Goal: Information Seeking & Learning: Learn about a topic

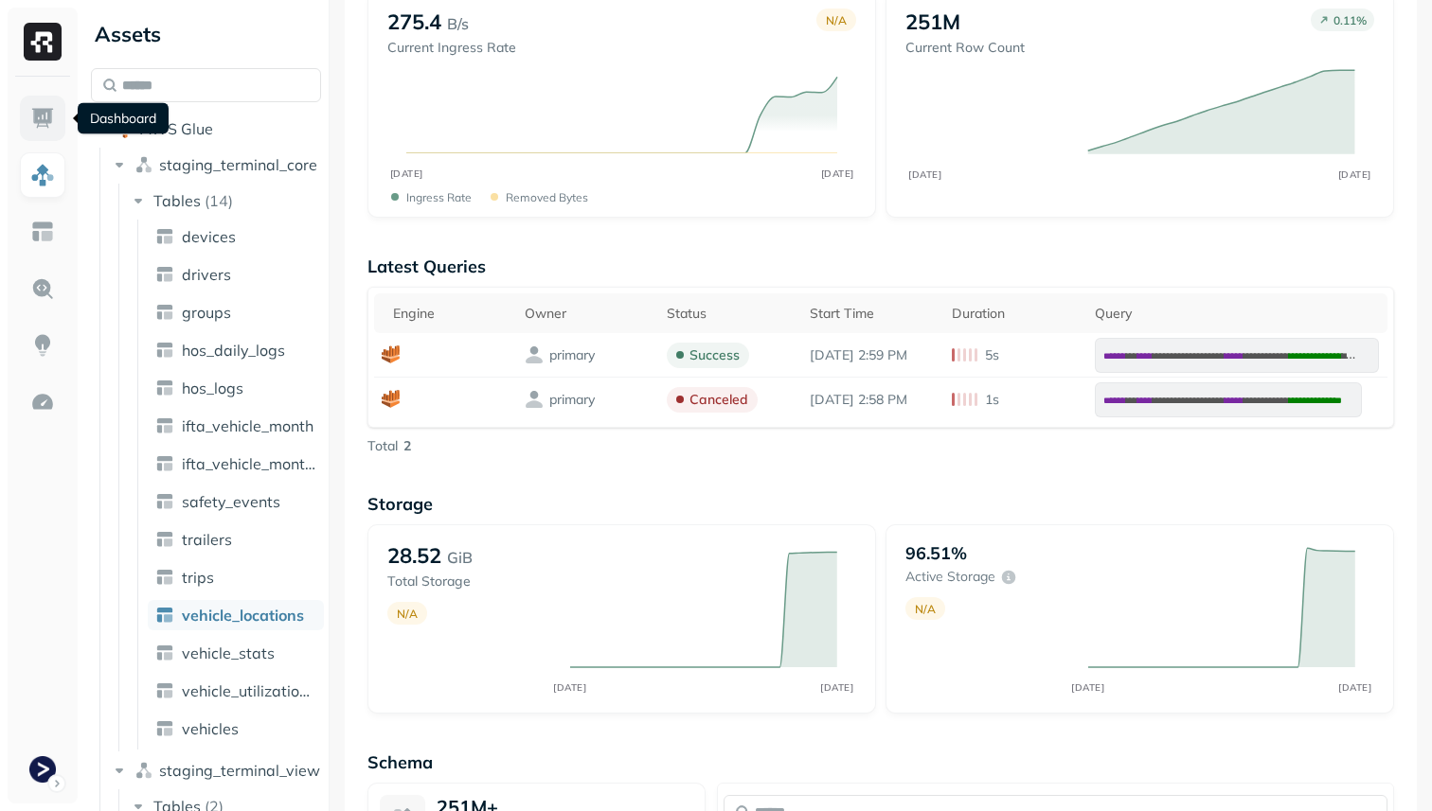
click at [35, 124] on img at bounding box center [42, 118] width 25 height 25
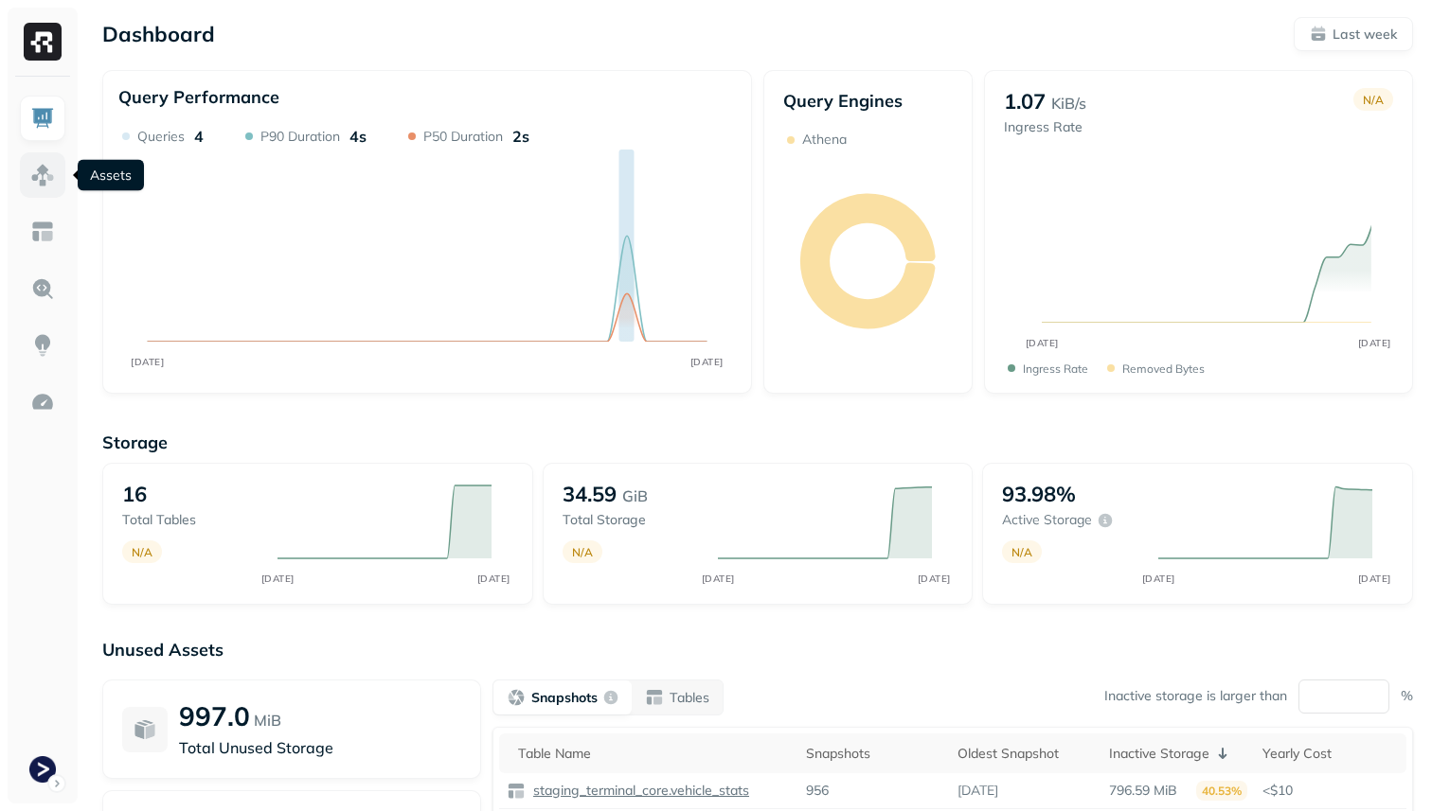
click at [49, 175] on img at bounding box center [42, 175] width 25 height 25
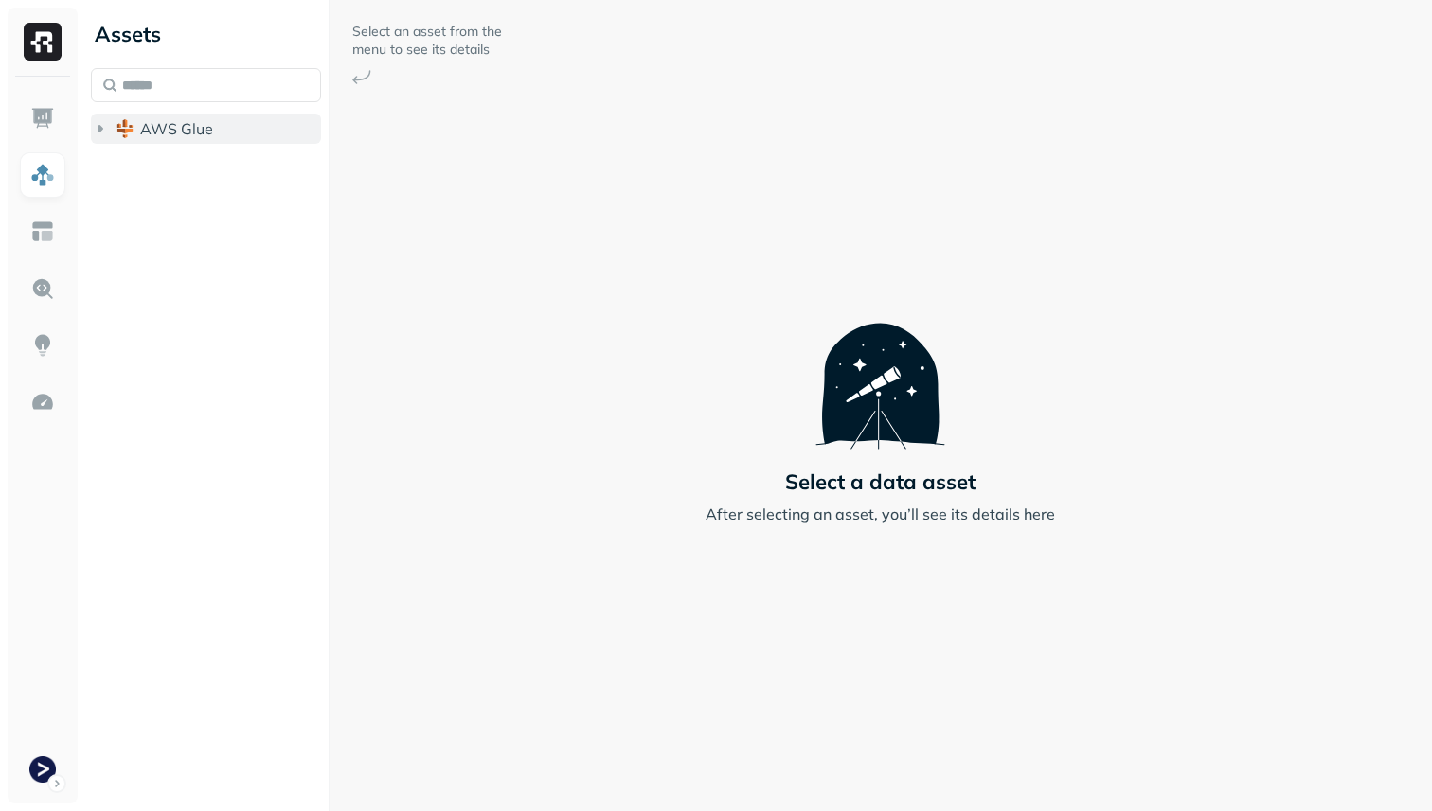
click at [110, 132] on button "AWS Glue" at bounding box center [206, 129] width 230 height 30
click at [106, 128] on icon "button" at bounding box center [100, 128] width 19 height 19
click at [99, 129] on icon "button" at bounding box center [100, 129] width 5 height 8
click at [265, 109] on div "AWS Glue" at bounding box center [206, 108] width 230 height 80
click at [265, 138] on button "AWS Glue" at bounding box center [206, 129] width 230 height 30
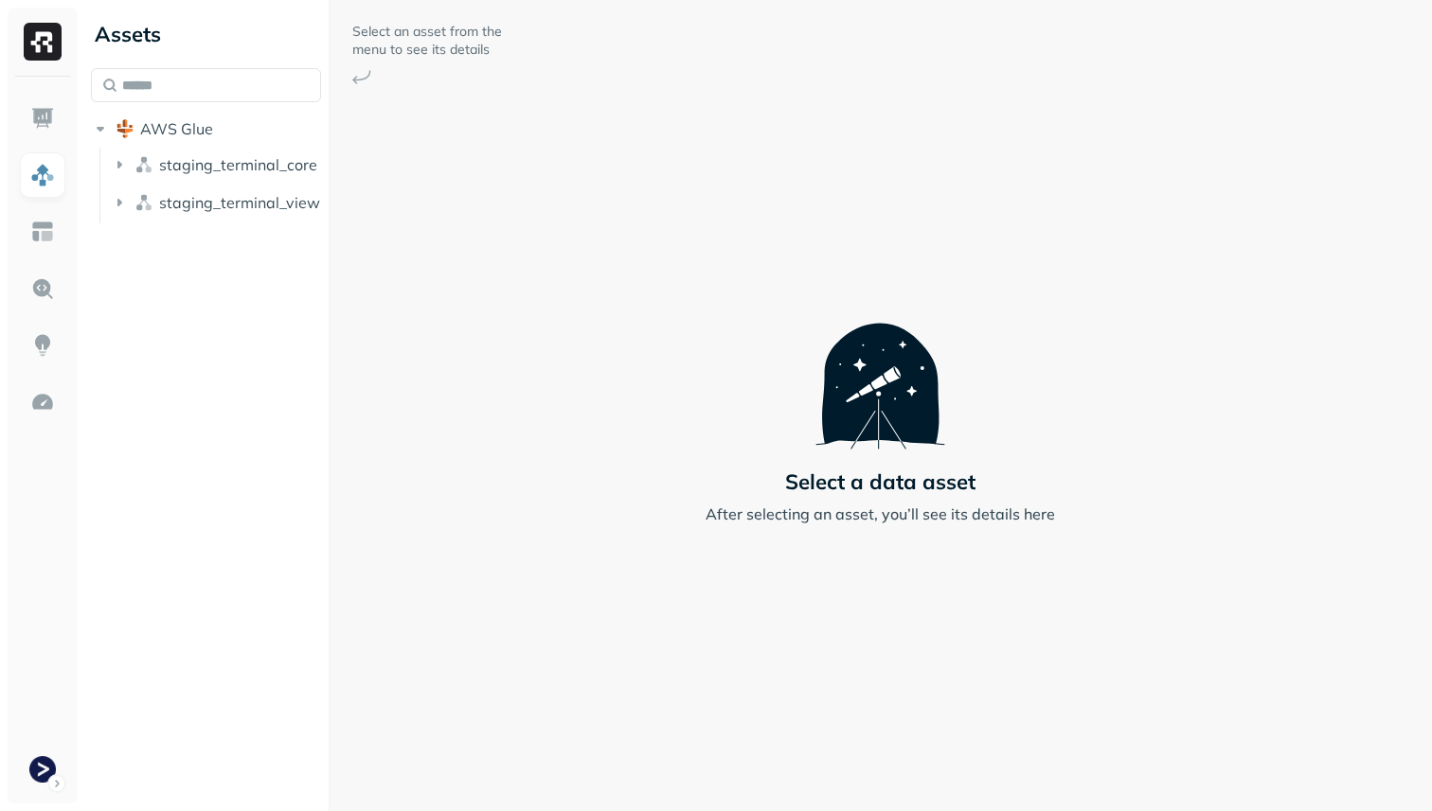
click at [363, 80] on img at bounding box center [361, 77] width 19 height 14
click at [360, 80] on img at bounding box center [361, 77] width 19 height 14
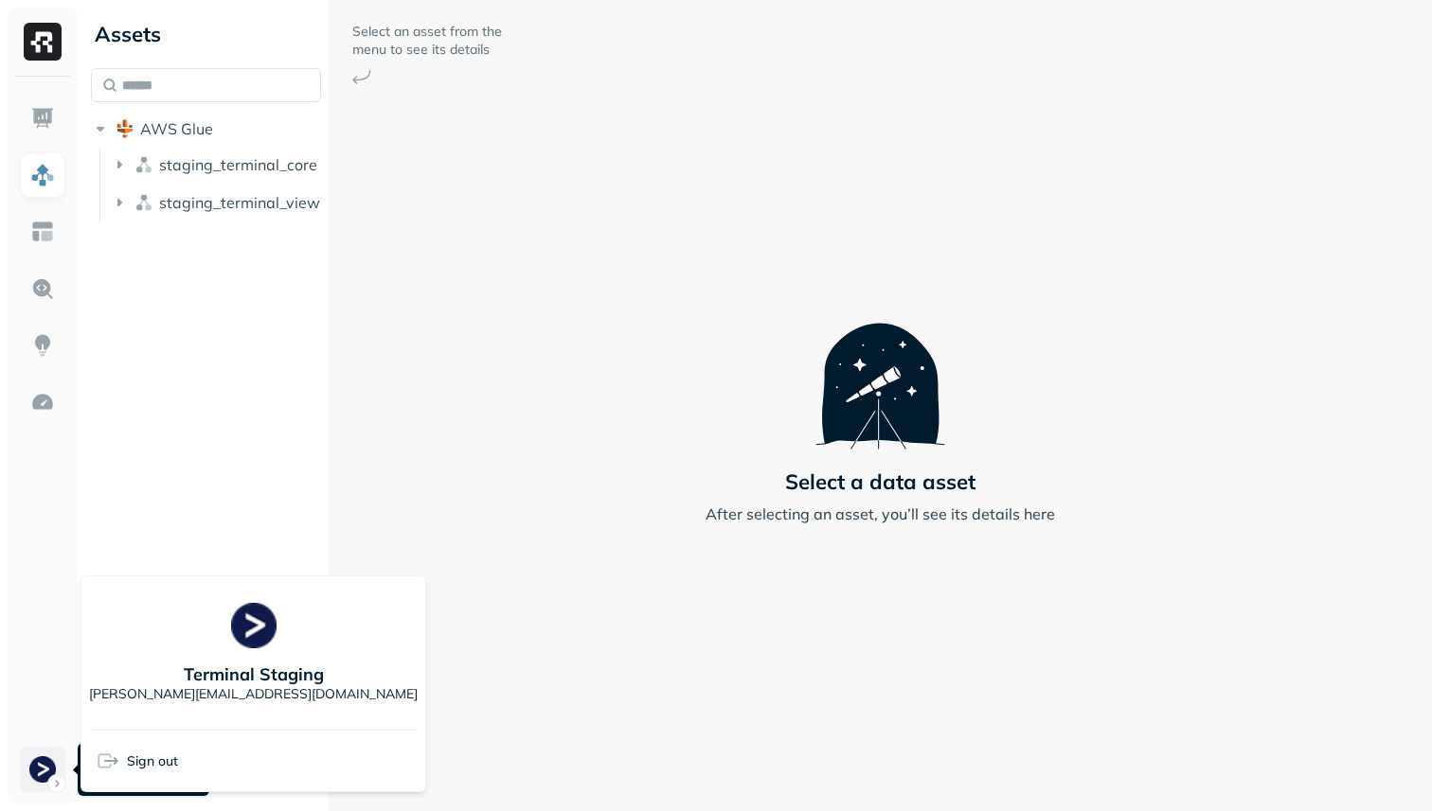
click at [50, 774] on html "Assets AWS Glue staging_terminal_core staging_terminal_view Select an asset fro…" at bounding box center [716, 405] width 1432 height 811
drag, startPoint x: 315, startPoint y: 678, endPoint x: 137, endPoint y: 673, distance: 178.1
click at [137, 673] on div "Terminal Staging adesh@withterminal.com" at bounding box center [253, 653] width 329 height 138
click at [496, 684] on html "Assets AWS Glue staging_terminal_core staging_terminal_view Select an asset fro…" at bounding box center [716, 405] width 1432 height 811
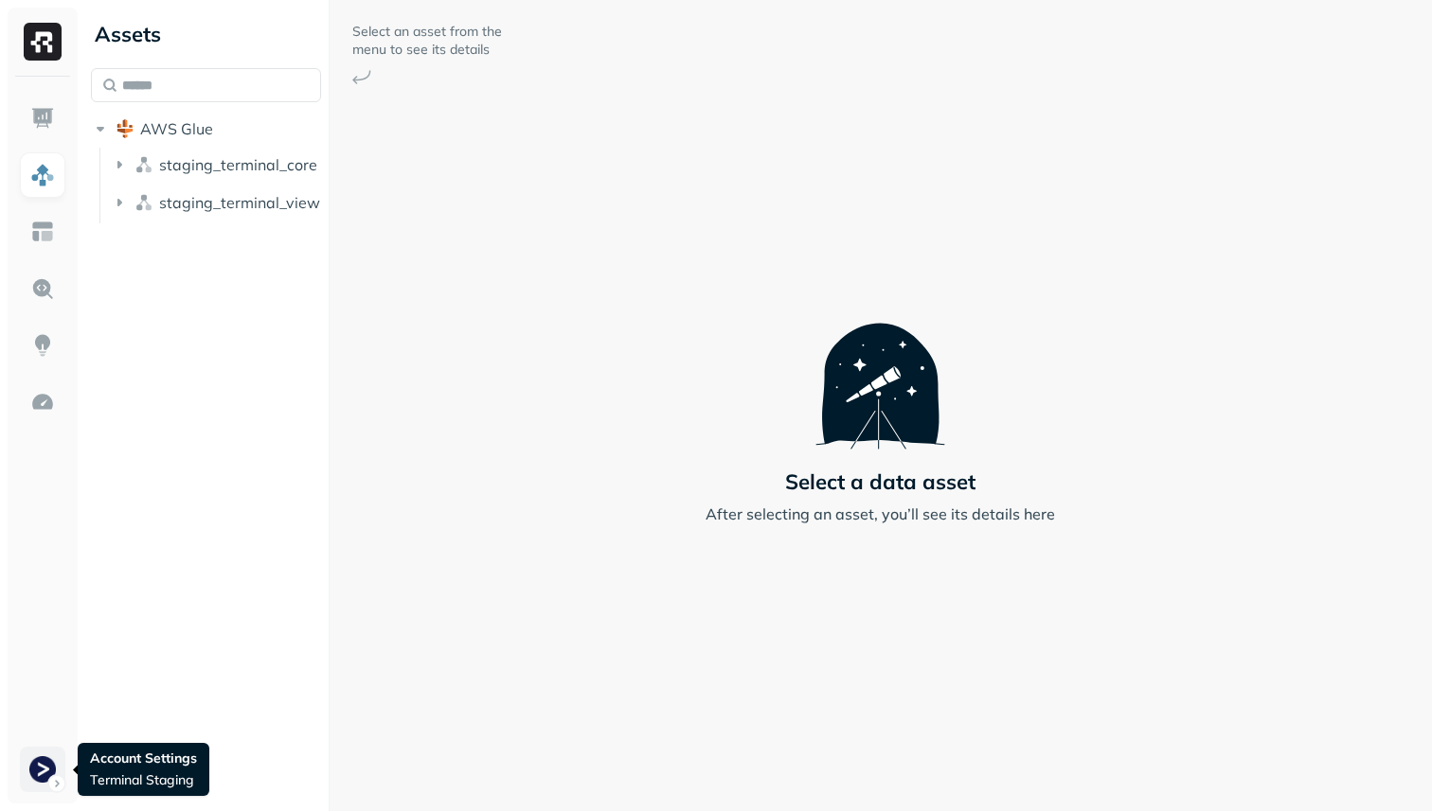
click at [31, 774] on html "Assets AWS Glue staging_terminal_core staging_terminal_view Select an asset fro…" at bounding box center [716, 405] width 1432 height 811
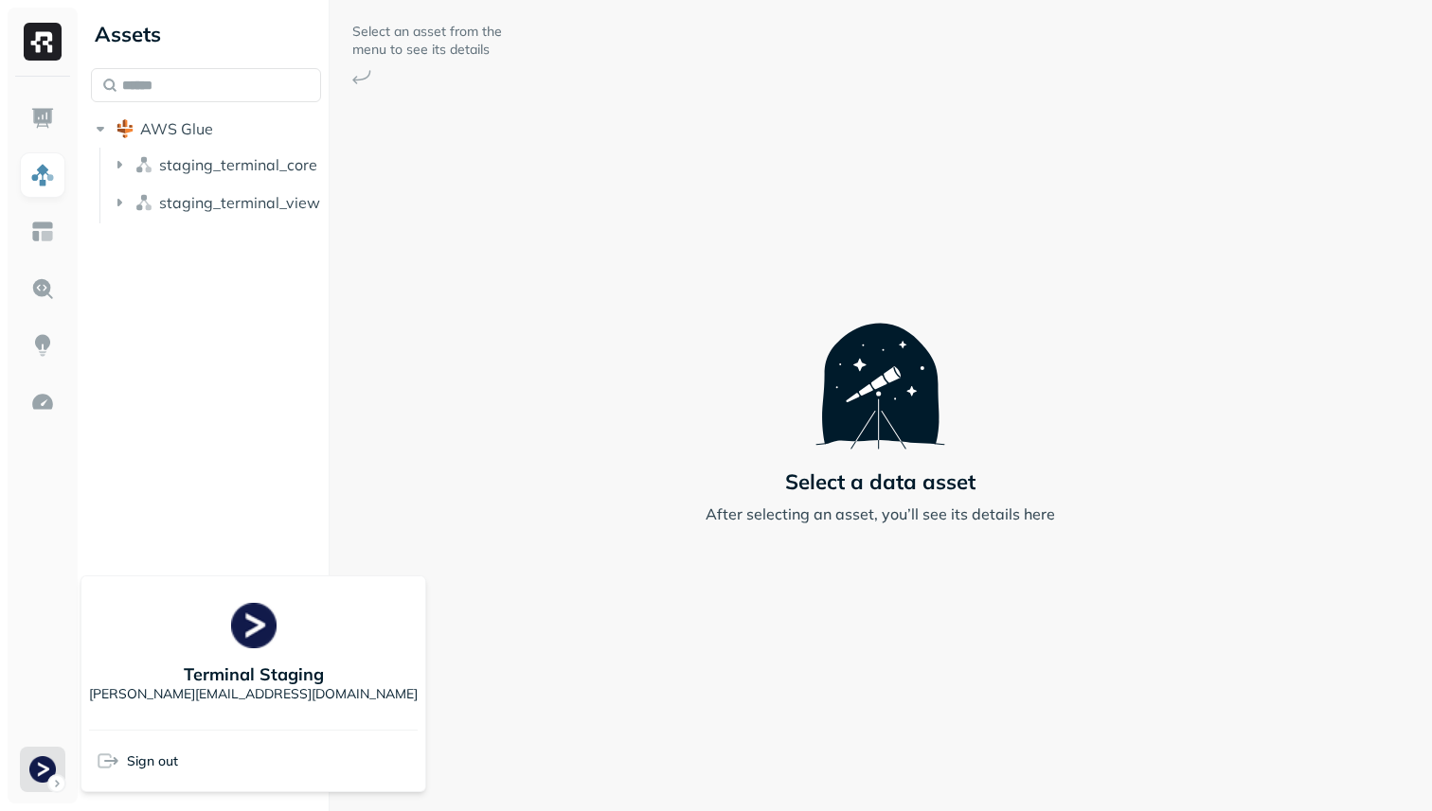
click at [426, 707] on html "Assets AWS Glue staging_terminal_core staging_terminal_view Select an asset fro…" at bounding box center [716, 405] width 1432 height 811
click at [39, 754] on html "Assets AWS Glue staging_terminal_core staging_terminal_view Select an asset fro…" at bounding box center [716, 405] width 1432 height 811
click at [491, 668] on html "Assets AWS Glue staging_terminal_core staging_terminal_view Select an asset fro…" at bounding box center [716, 405] width 1432 height 811
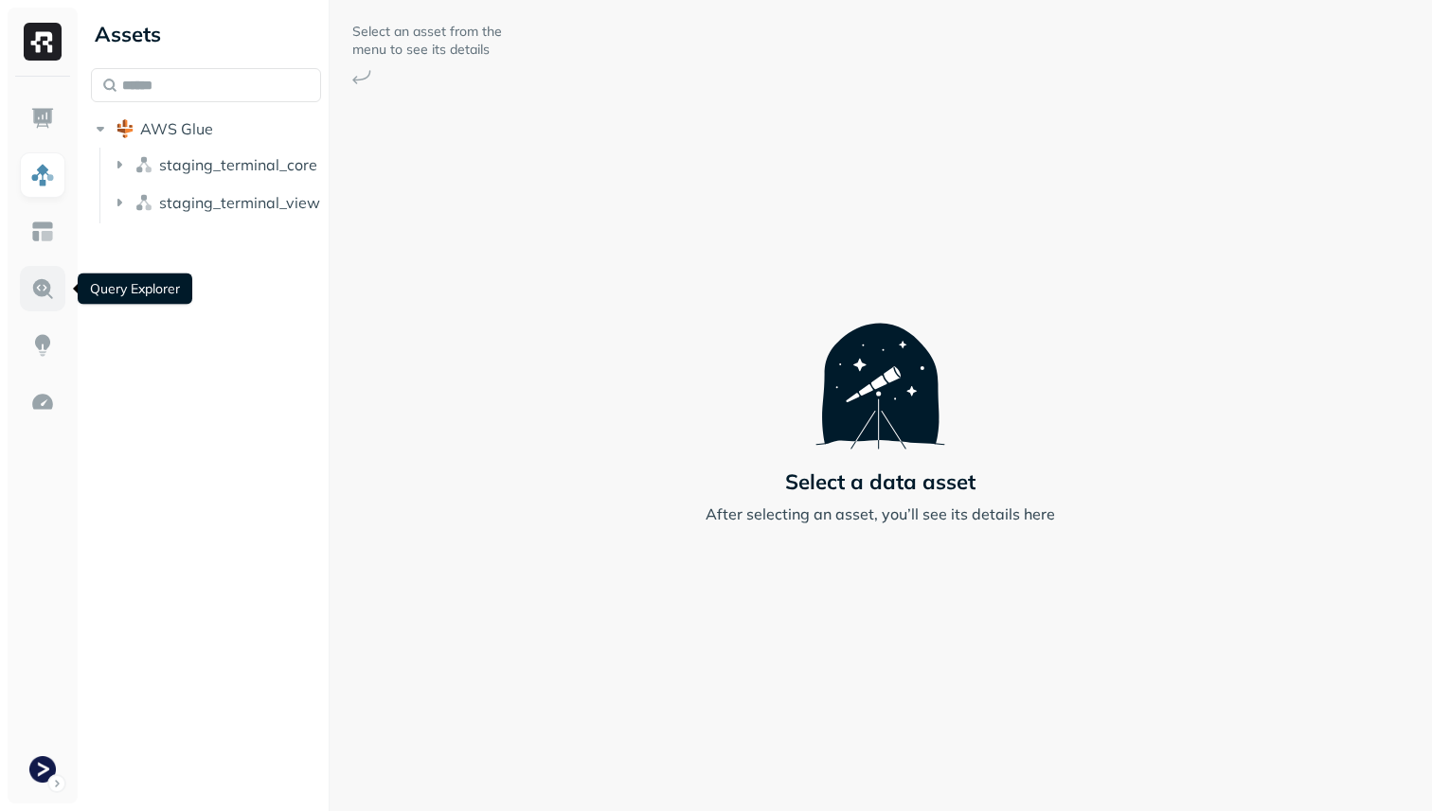
click at [44, 282] on img at bounding box center [42, 288] width 25 height 25
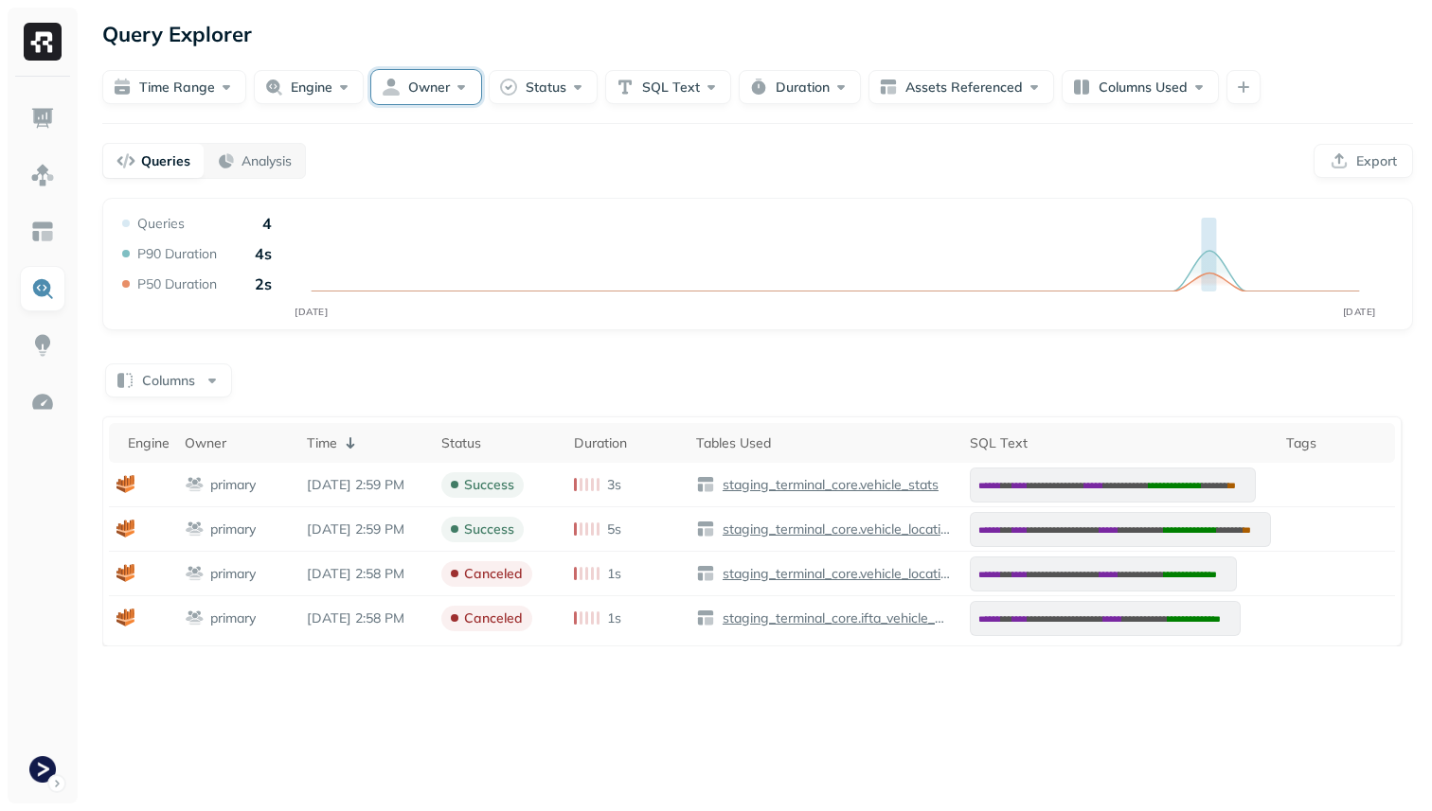
click at [425, 91] on button "Owner" at bounding box center [426, 87] width 110 height 34
click at [449, 26] on div "Query Explorer" at bounding box center [757, 34] width 1310 height 34
click at [282, 159] on p "Analysis" at bounding box center [266, 161] width 50 height 18
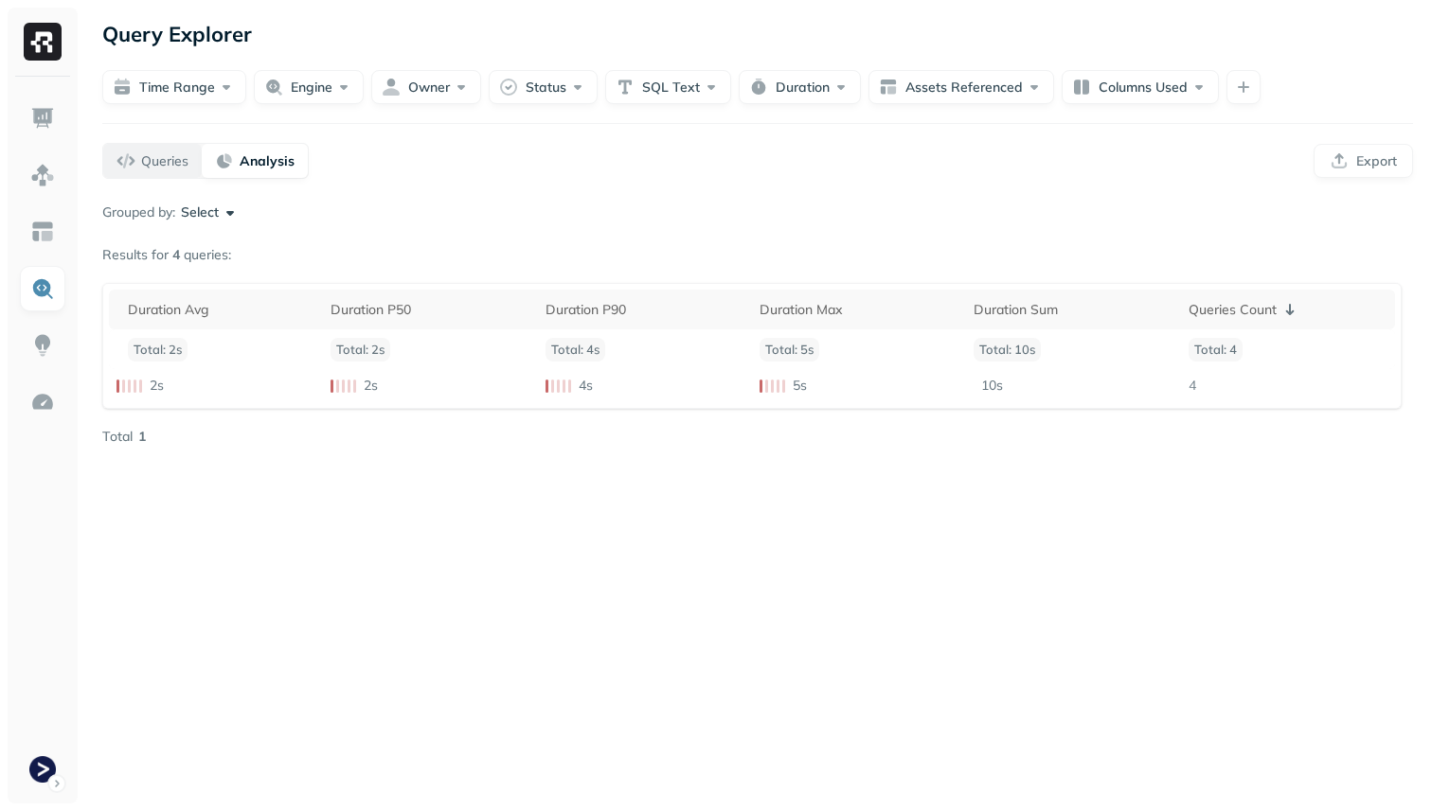
click at [152, 172] on button "Queries" at bounding box center [152, 161] width 98 height 34
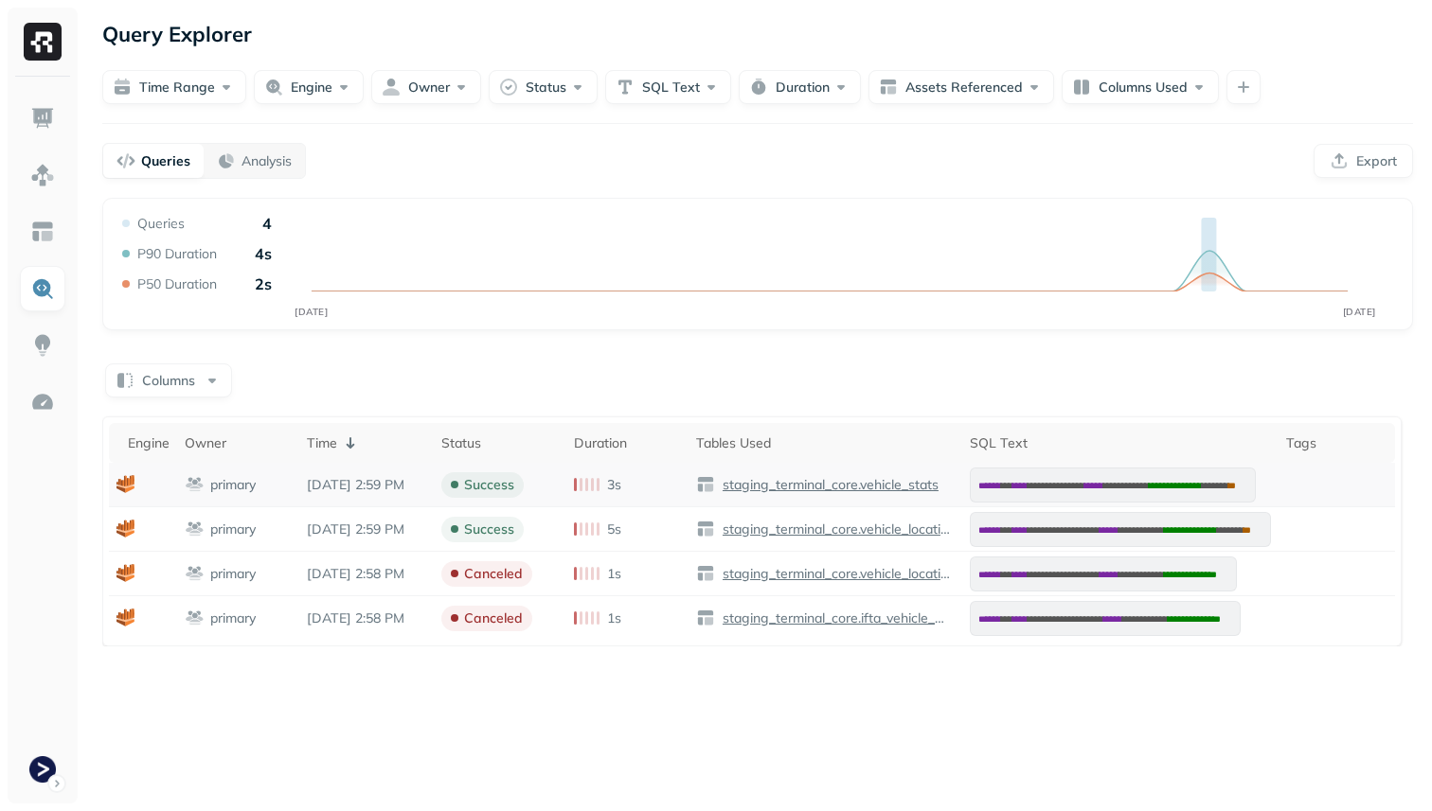
click at [234, 487] on p "primary" at bounding box center [232, 485] width 45 height 18
click at [127, 483] on icon at bounding box center [129, 482] width 4 height 8
click at [189, 483] on img at bounding box center [195, 484] width 20 height 19
click at [222, 483] on p "primary" at bounding box center [232, 485] width 45 height 18
click at [31, 107] on img at bounding box center [42, 118] width 25 height 25
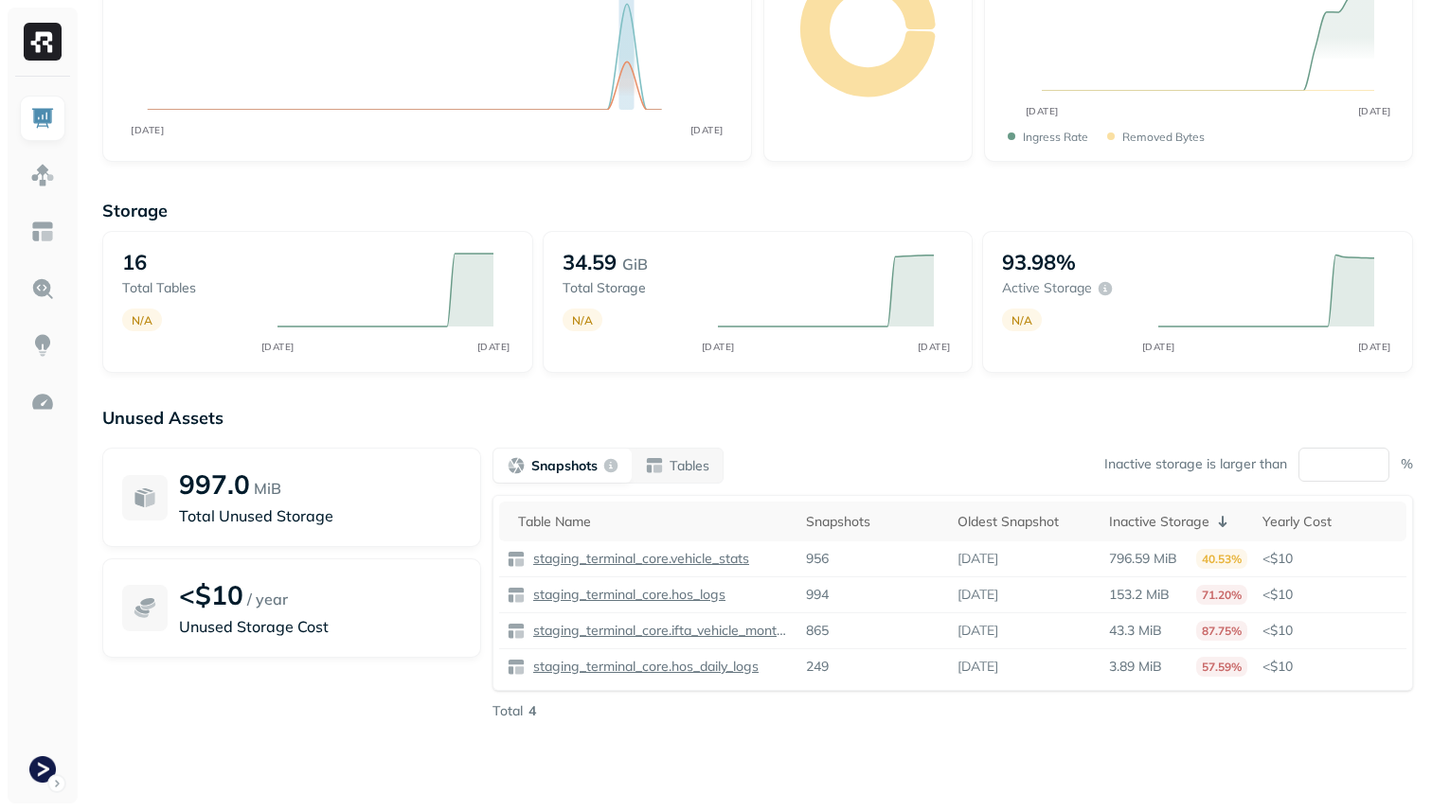
scroll to position [242, 0]
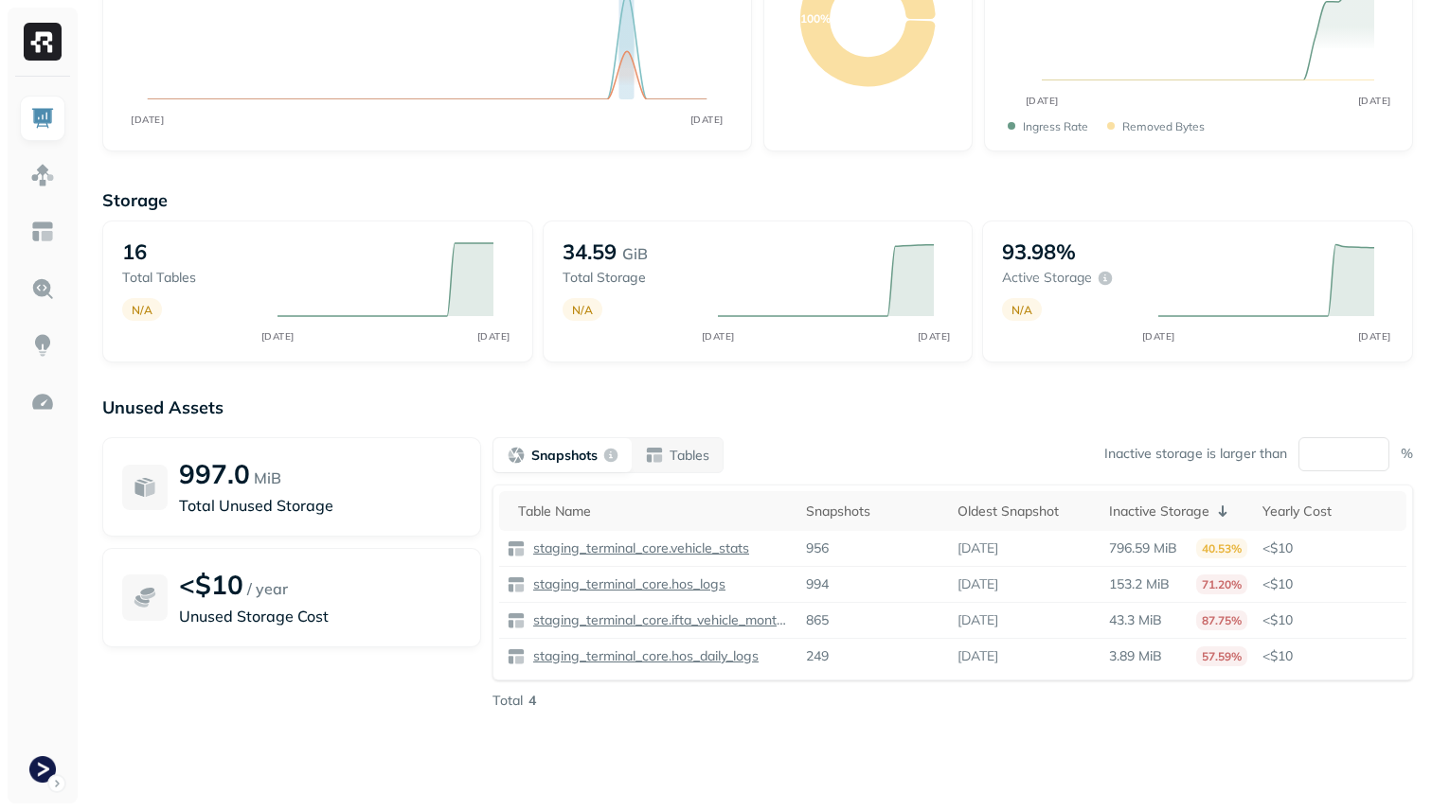
click at [18, 176] on div at bounding box center [43, 440] width 70 height 727
click at [43, 176] on img at bounding box center [42, 175] width 25 height 25
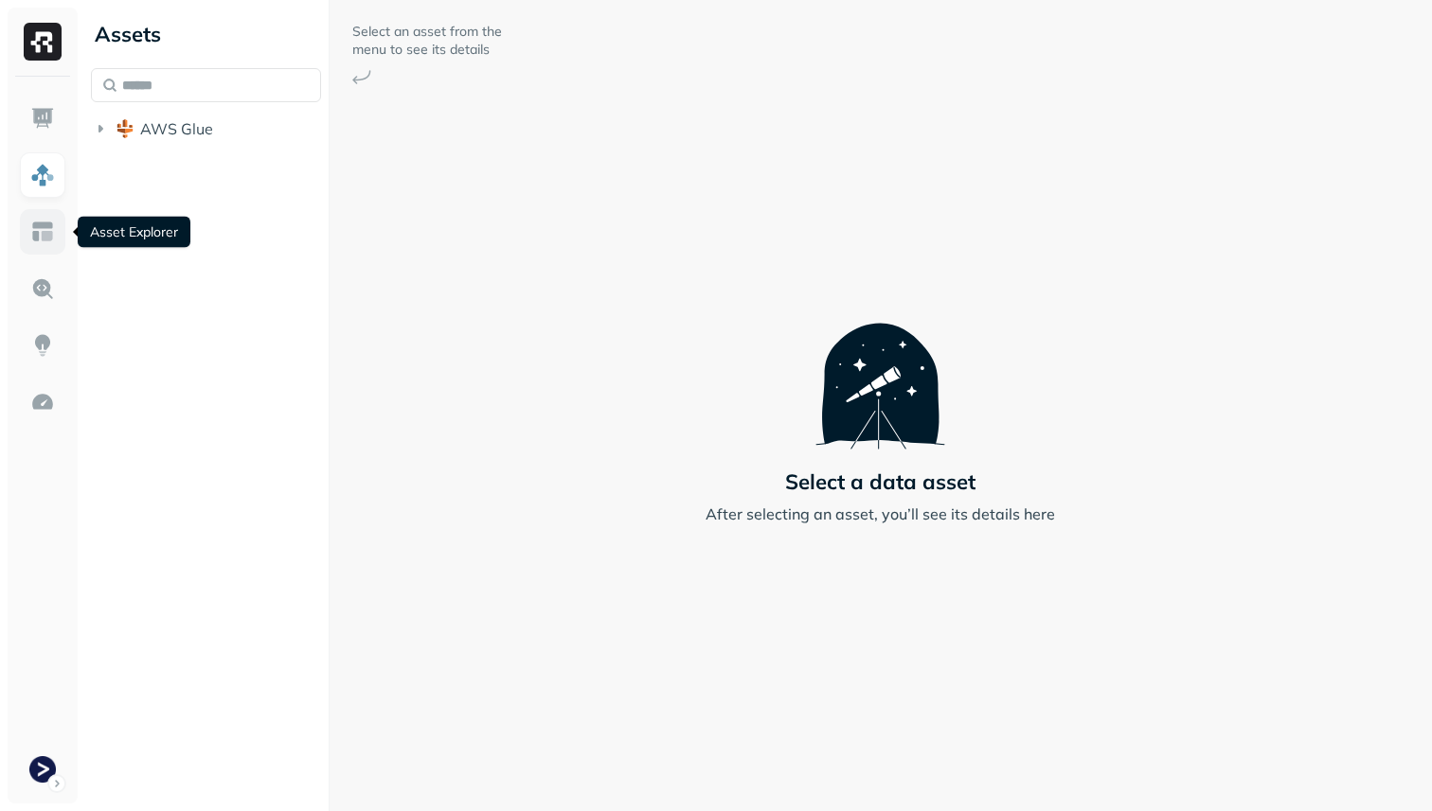
click at [36, 228] on img at bounding box center [42, 232] width 25 height 25
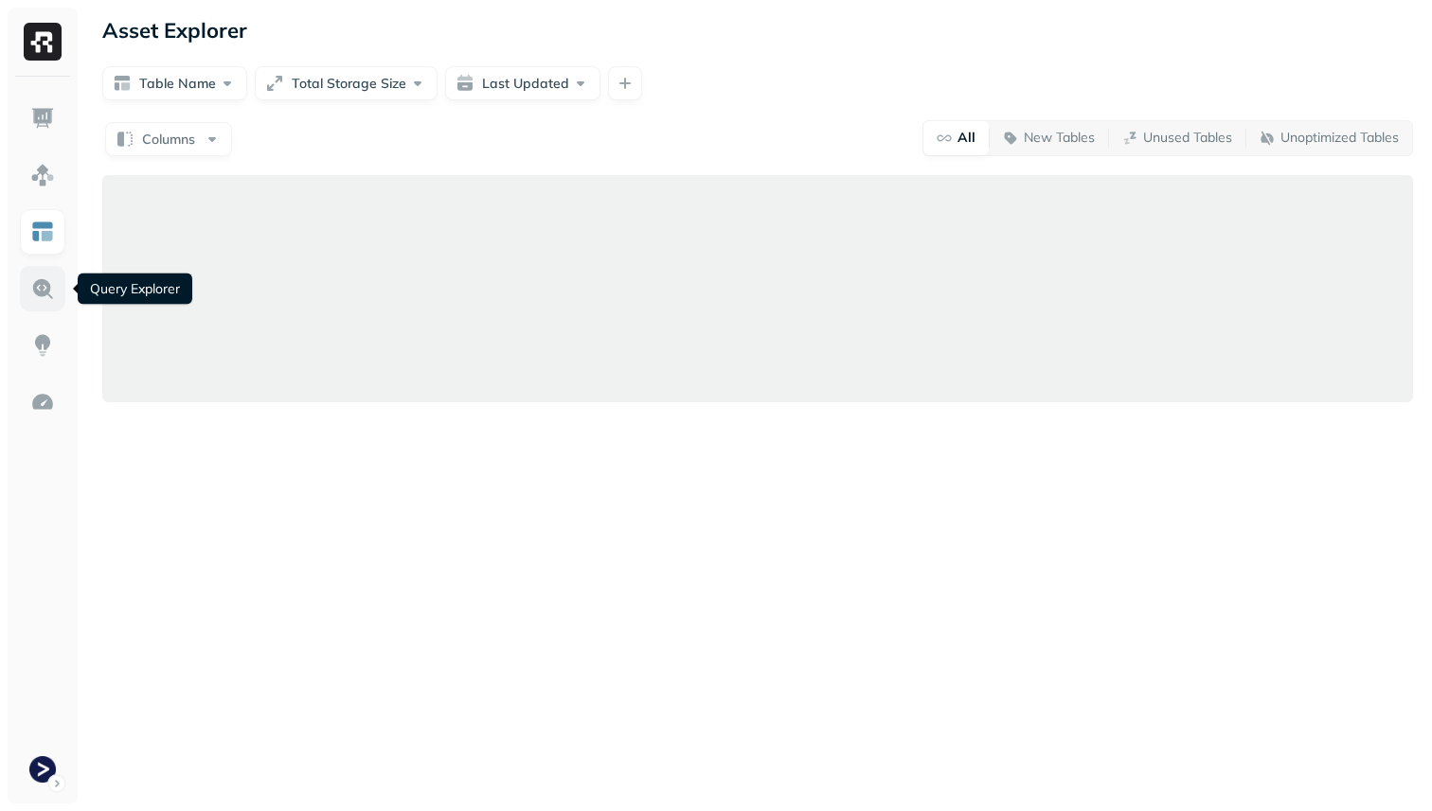
click at [36, 286] on img at bounding box center [42, 288] width 25 height 25
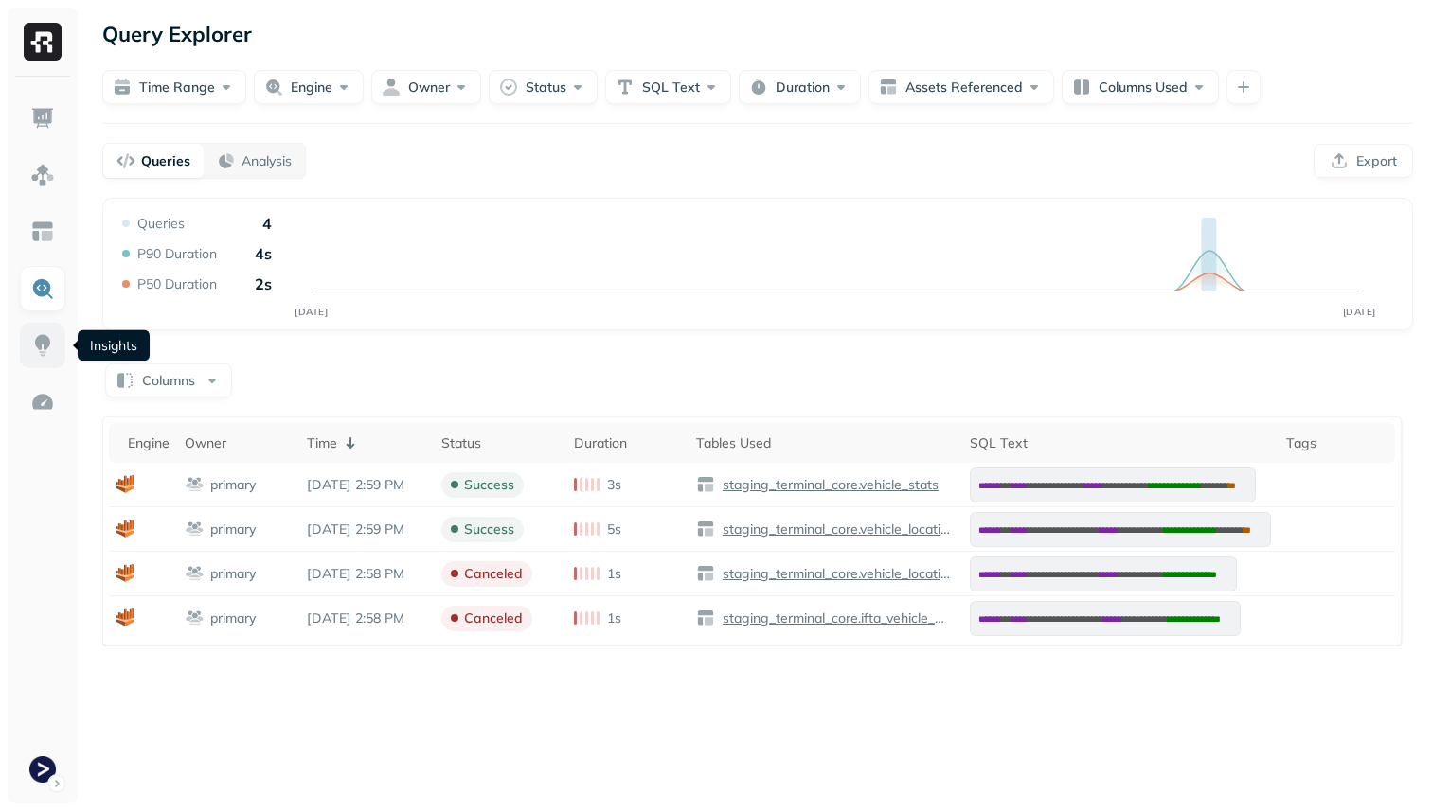
click at [42, 338] on img at bounding box center [42, 345] width 25 height 25
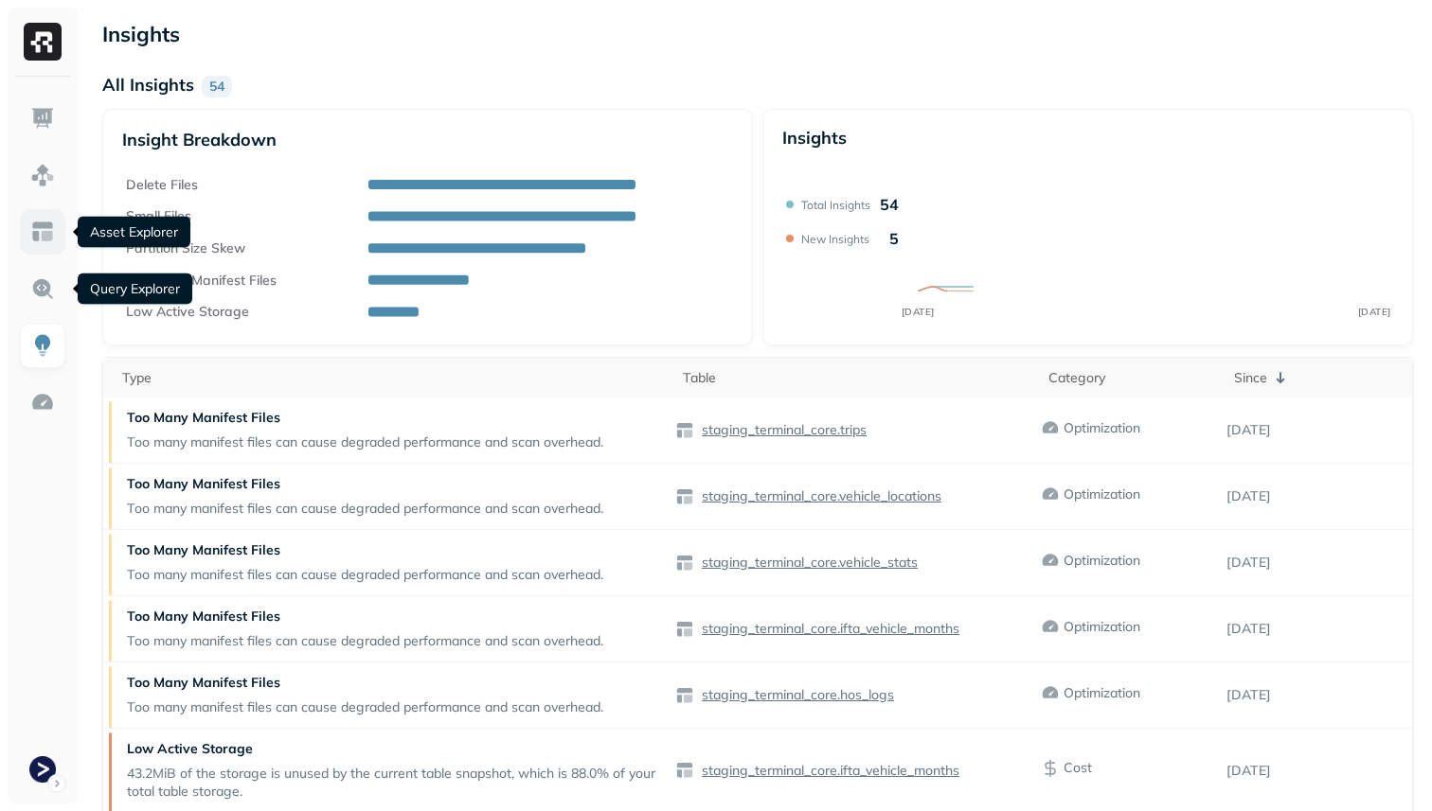
click at [43, 221] on img at bounding box center [42, 232] width 25 height 25
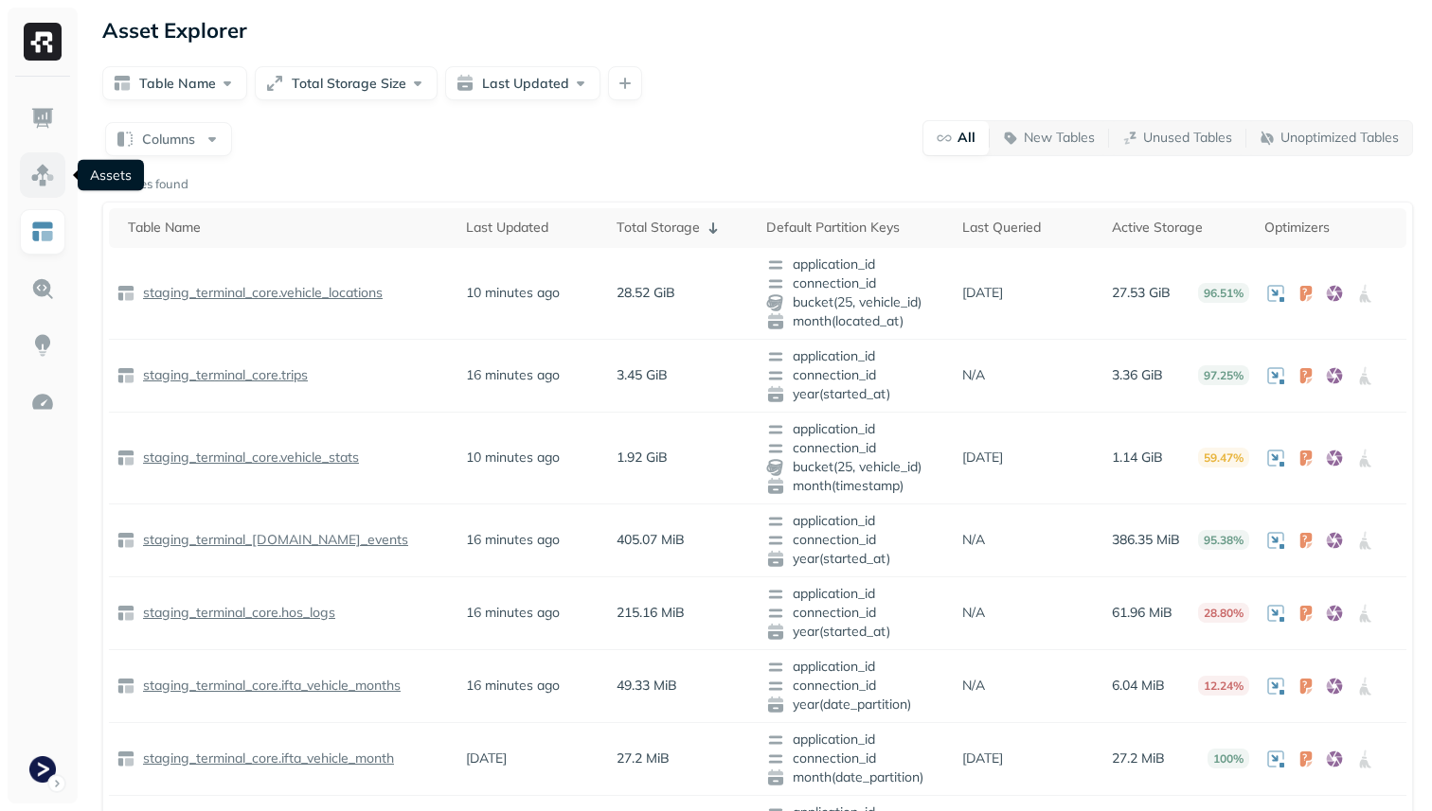
click at [43, 168] on img at bounding box center [42, 175] width 25 height 25
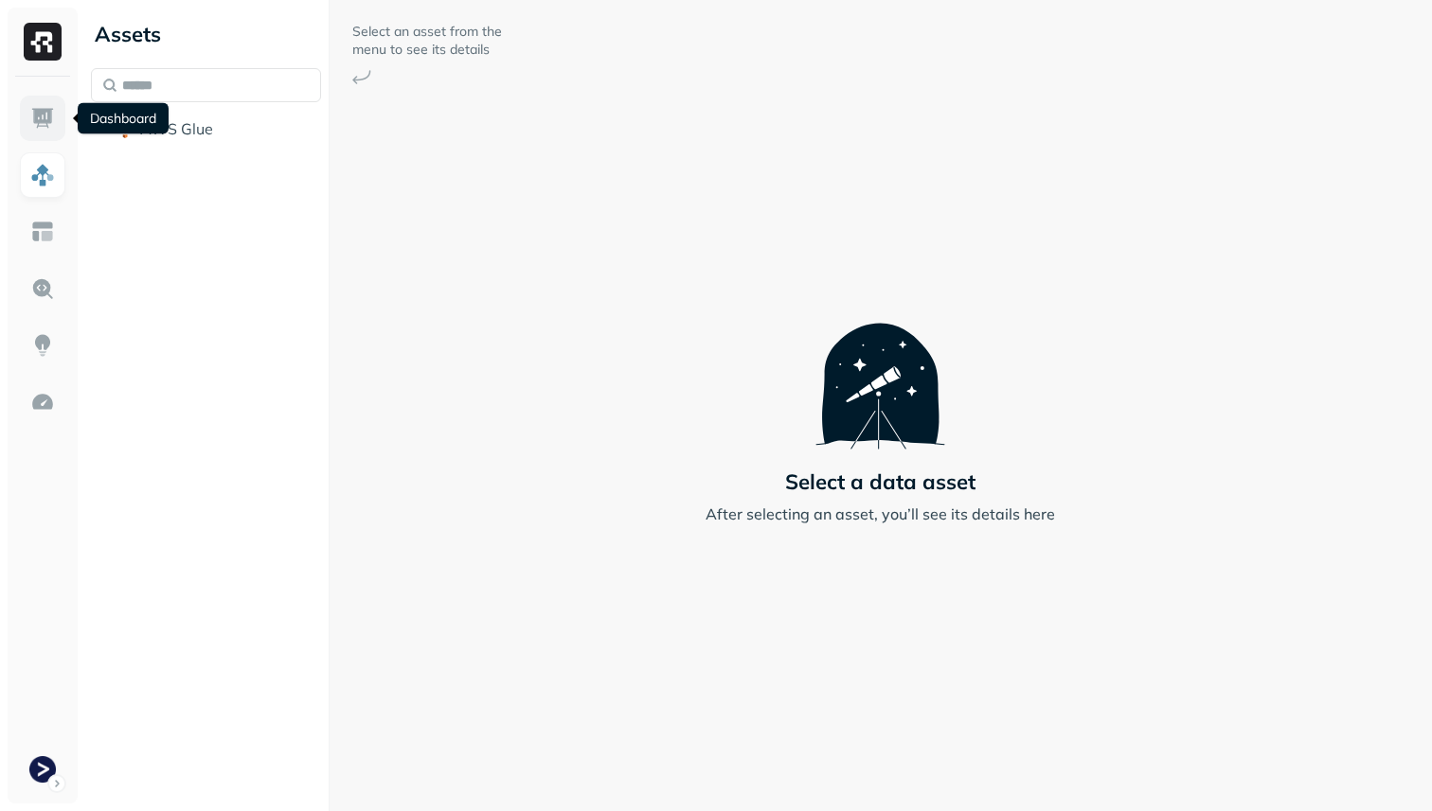
click at [43, 116] on img at bounding box center [42, 118] width 25 height 25
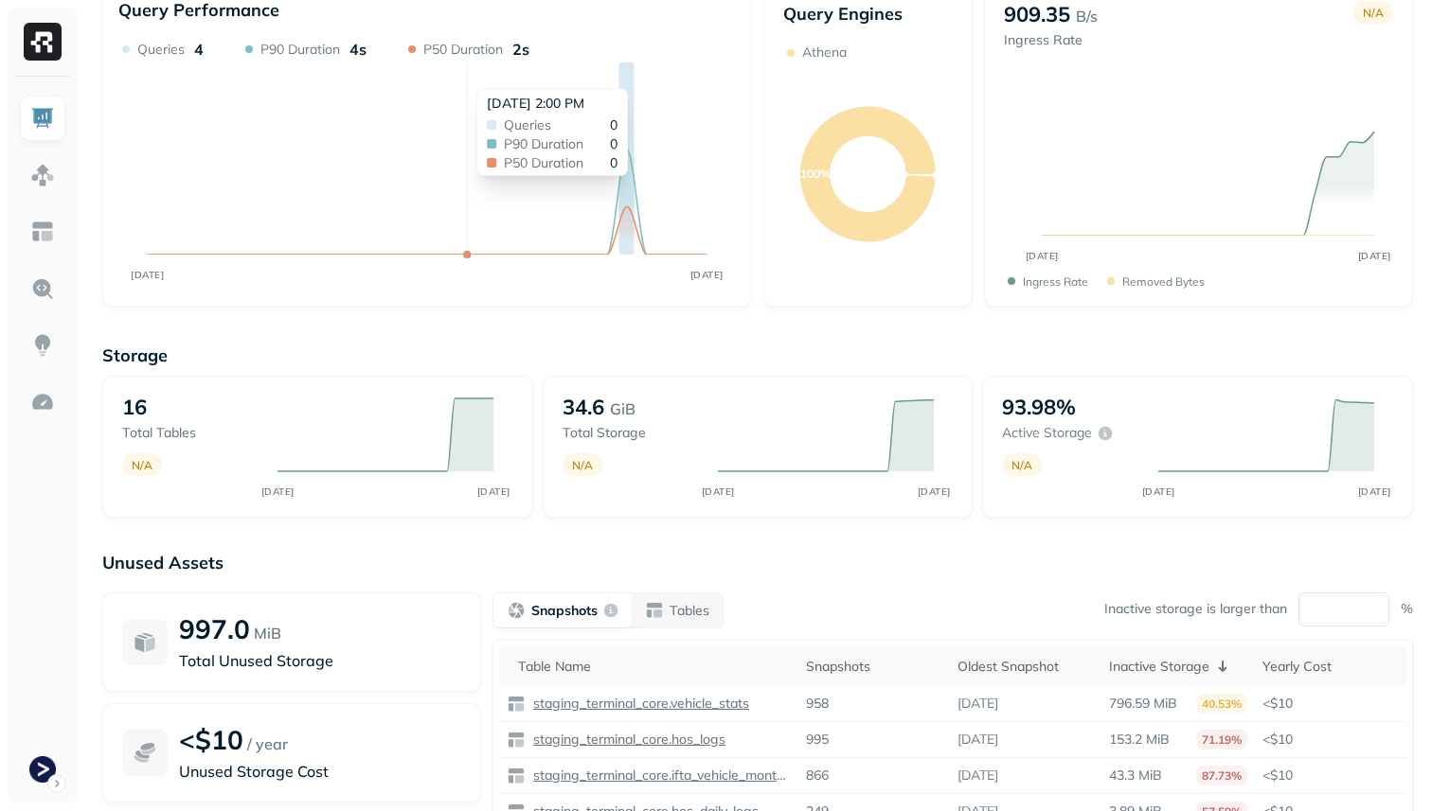
scroll to position [242, 0]
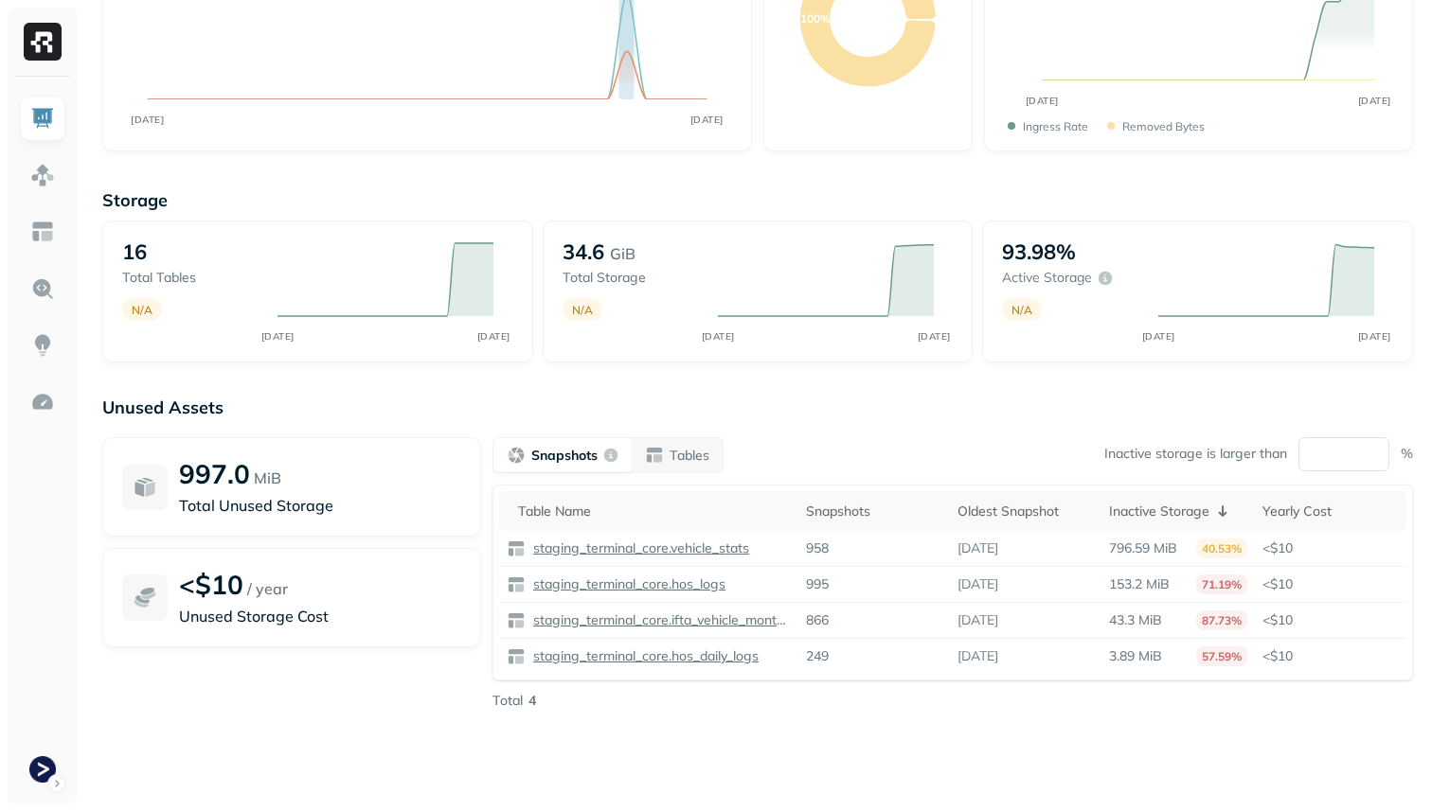
click at [464, 180] on div "Storage 16 Total tables N/A AUG 13 AUG 20 34.6 GiB Total storage N/A AUG 13 AUG…" at bounding box center [757, 482] width 1310 height 624
click at [161, 196] on p "Storage" at bounding box center [757, 200] width 1310 height 22
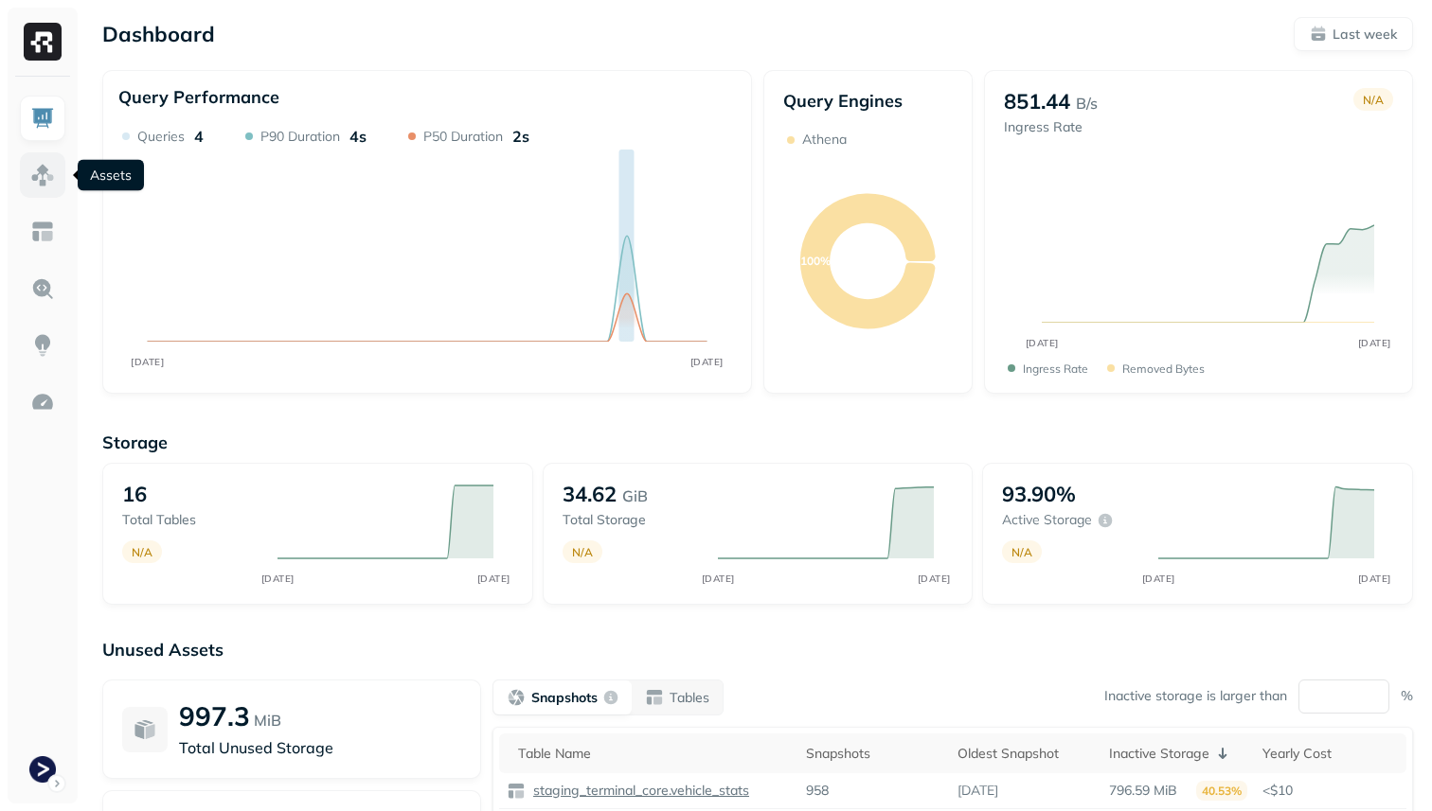
click at [30, 174] on img at bounding box center [42, 175] width 25 height 25
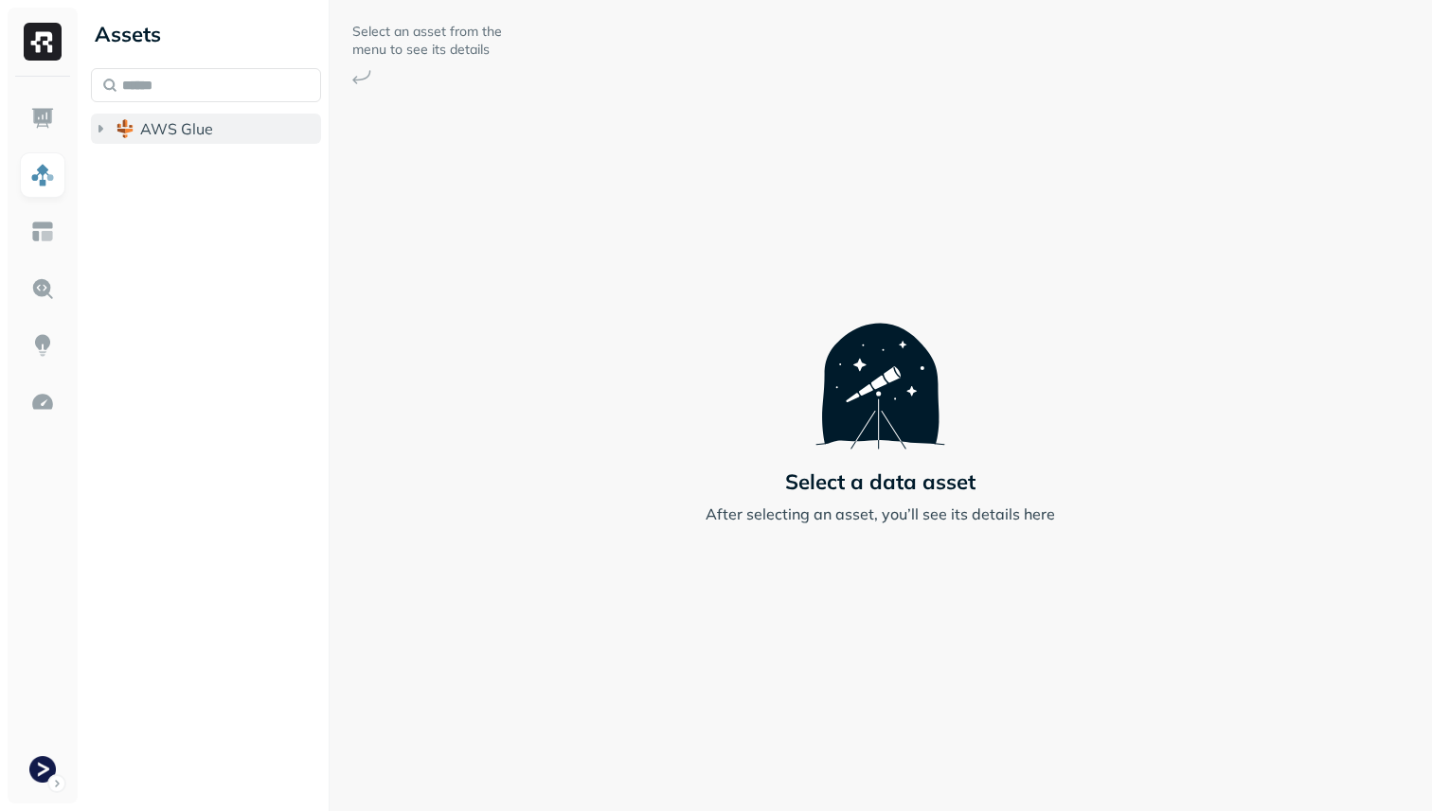
click at [100, 127] on icon "button" at bounding box center [100, 129] width 5 height 8
click at [137, 124] on button "AWS Glue" at bounding box center [206, 129] width 230 height 30
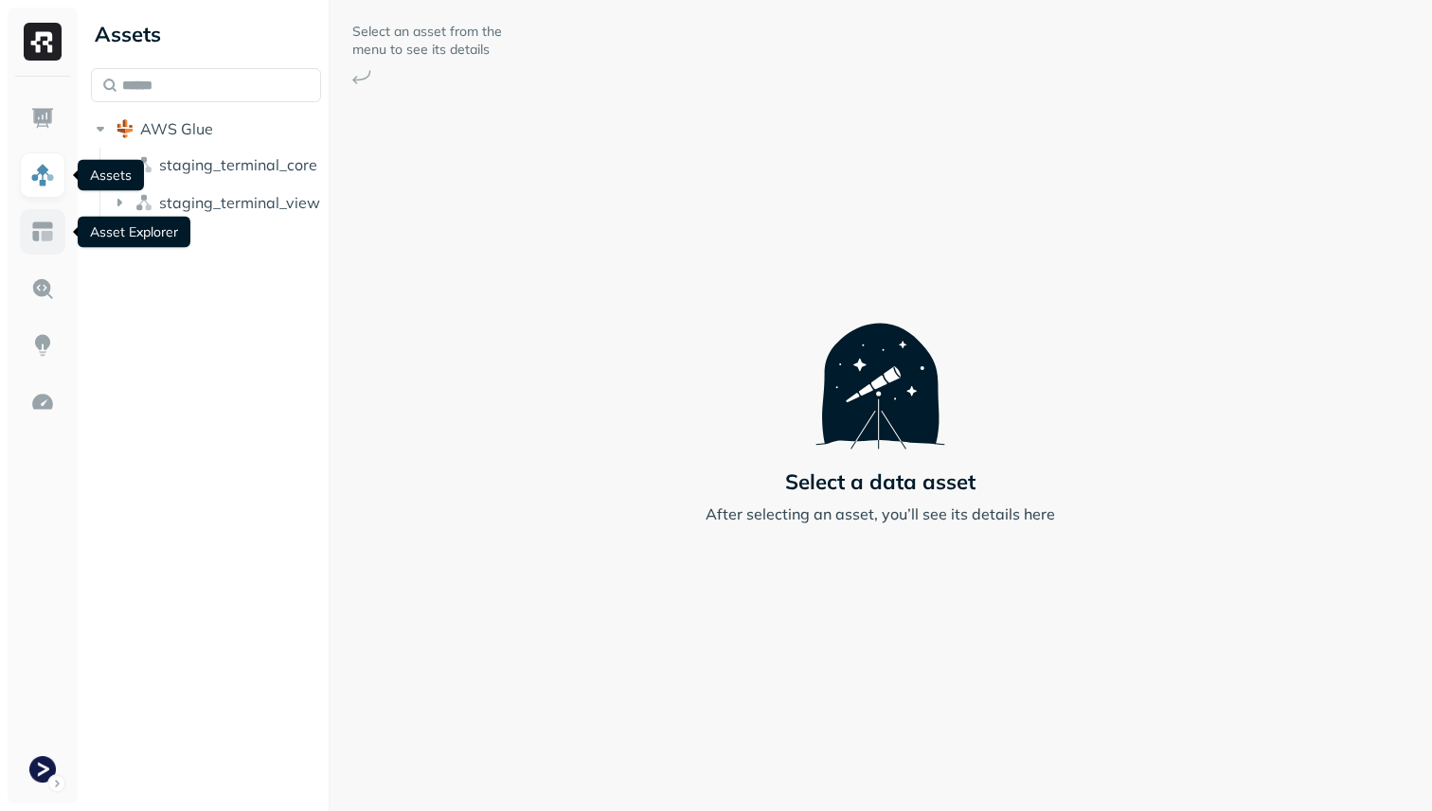
click at [41, 230] on img at bounding box center [42, 232] width 25 height 25
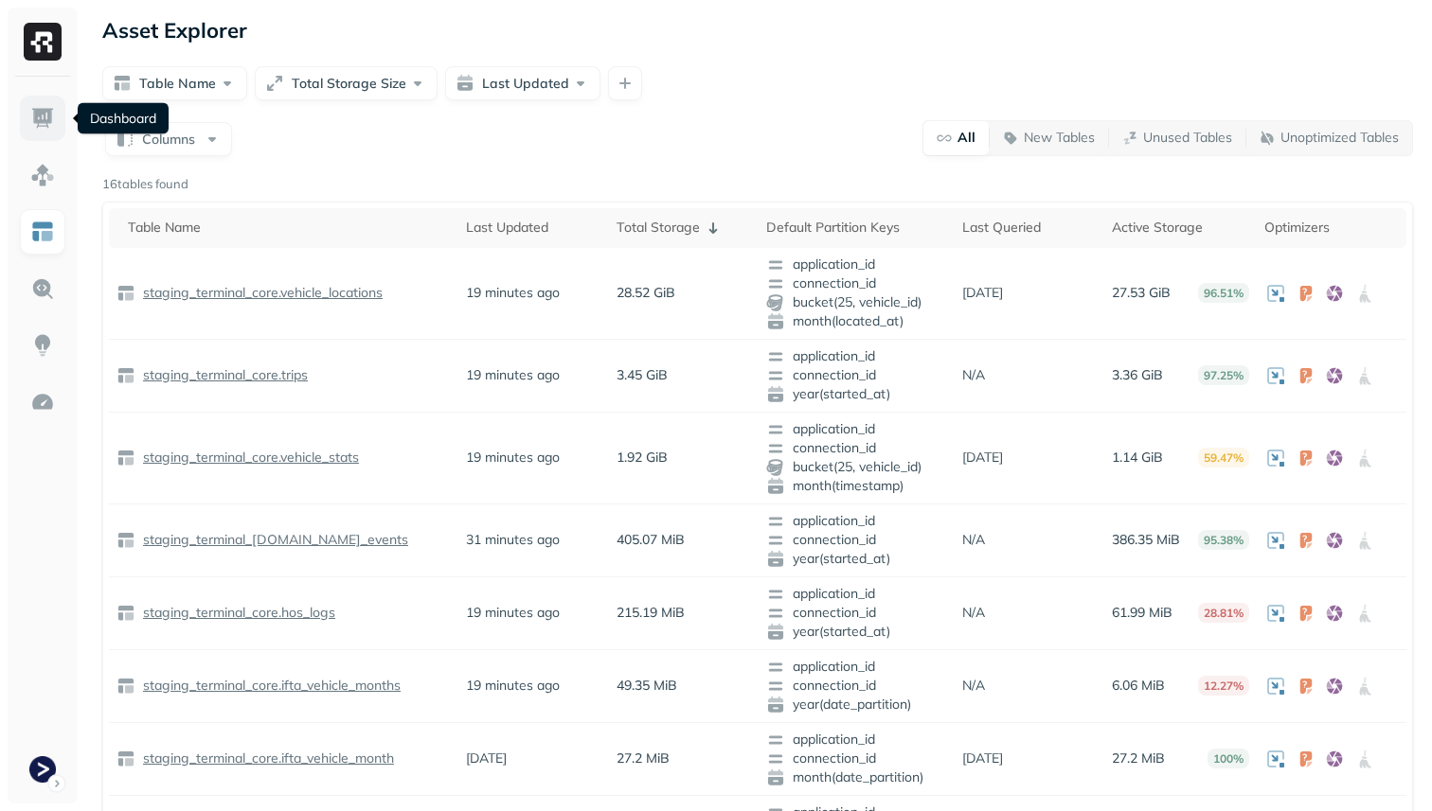
click at [43, 118] on img at bounding box center [42, 118] width 25 height 25
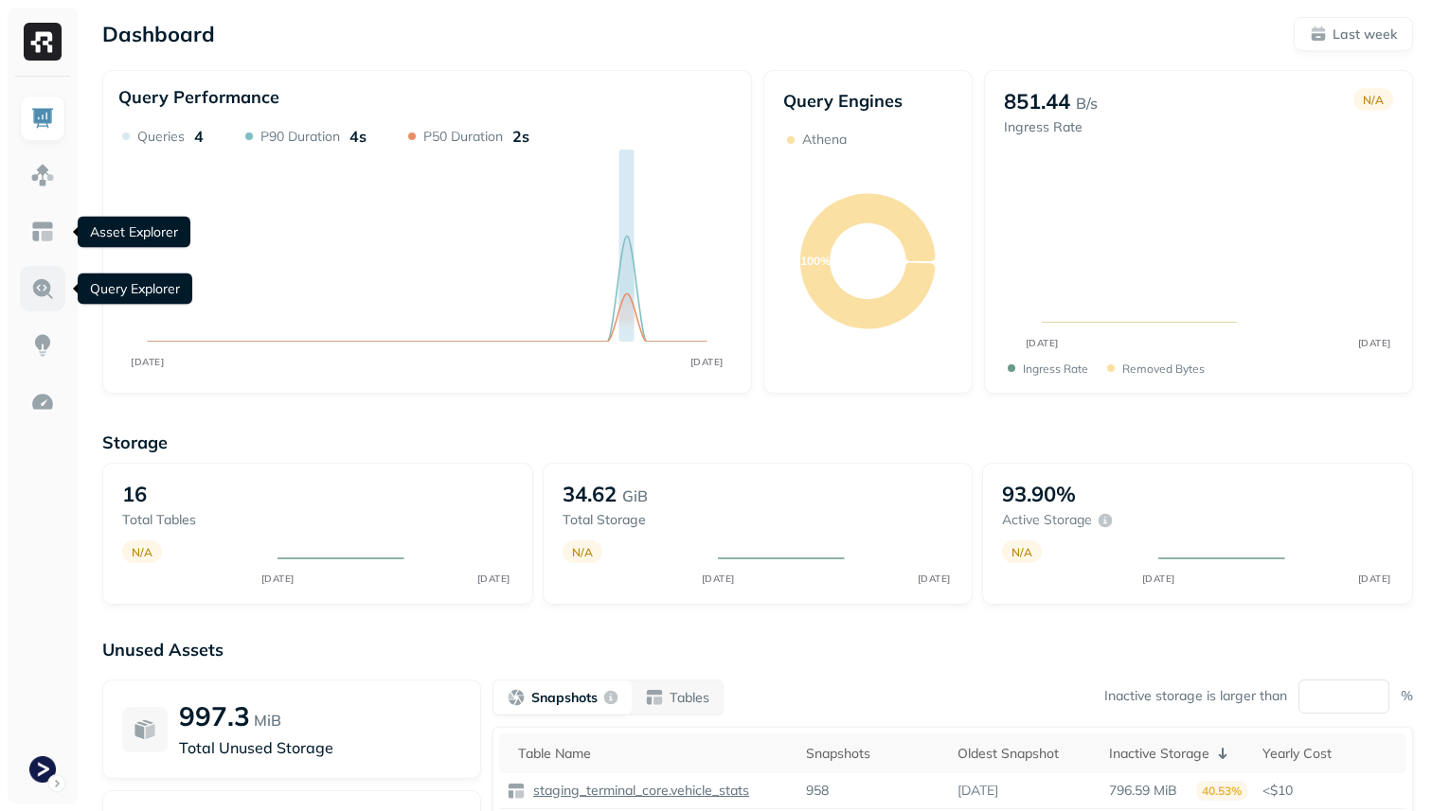
click at [39, 285] on img at bounding box center [42, 288] width 25 height 25
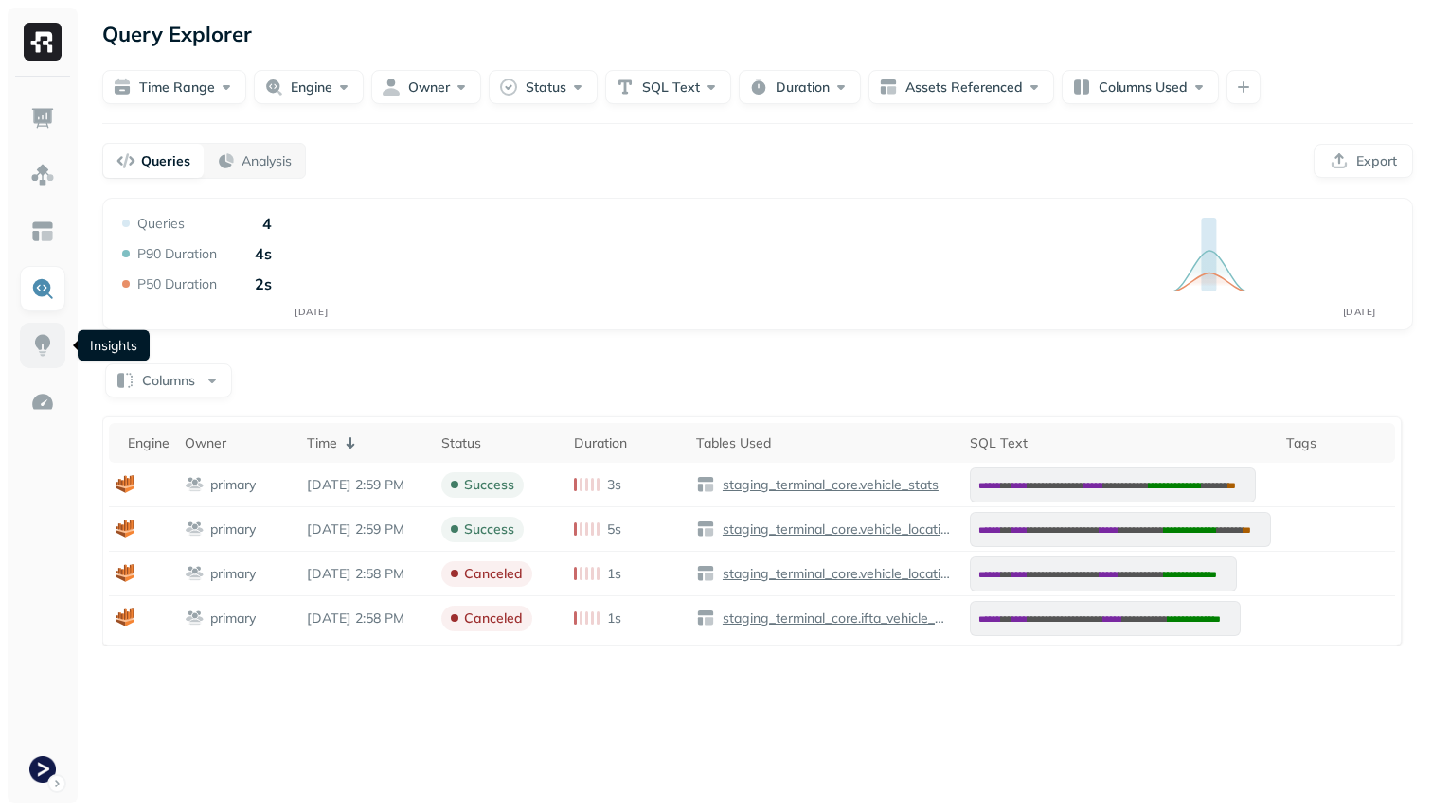
click at [20, 359] on link at bounding box center [42, 345] width 45 height 45
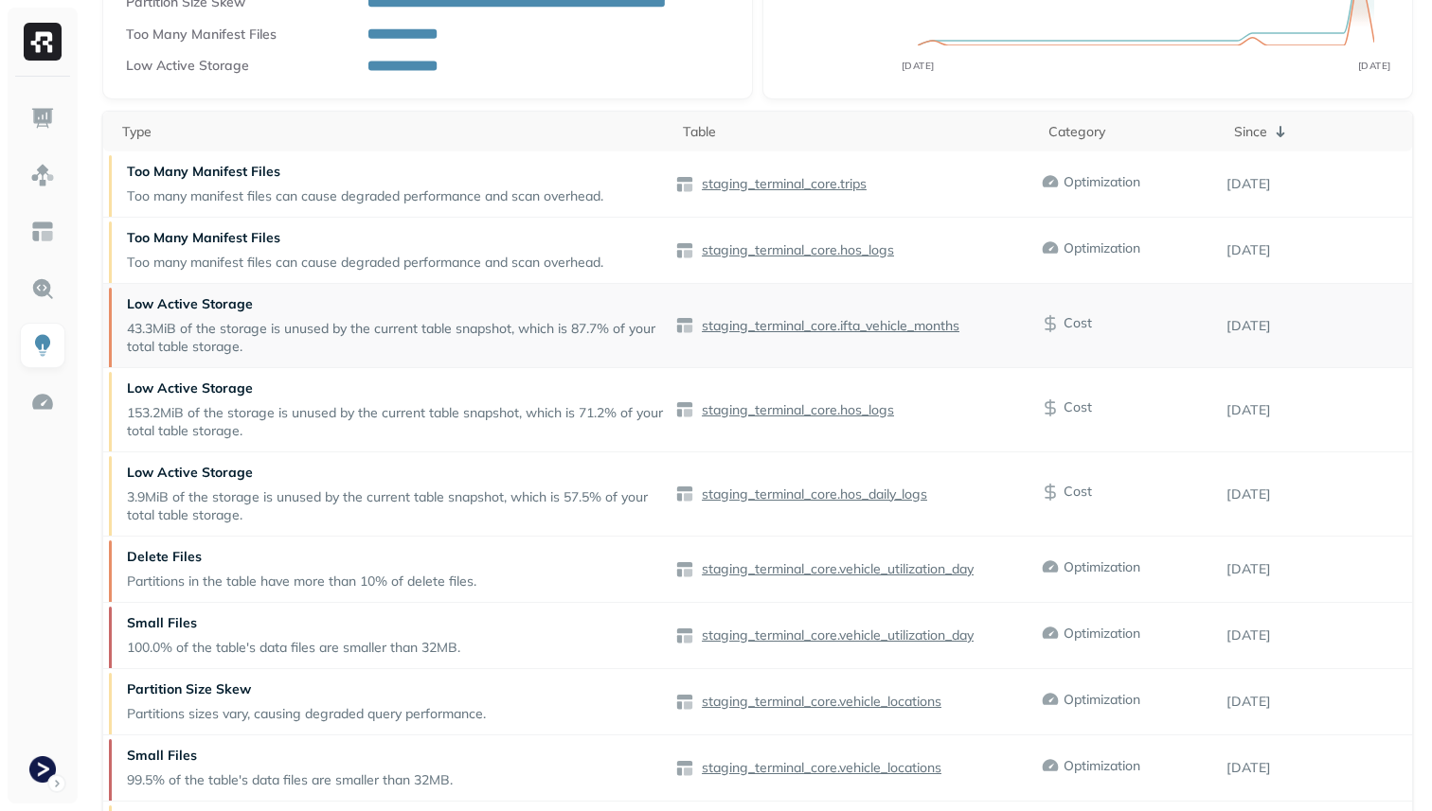
scroll to position [357, 0]
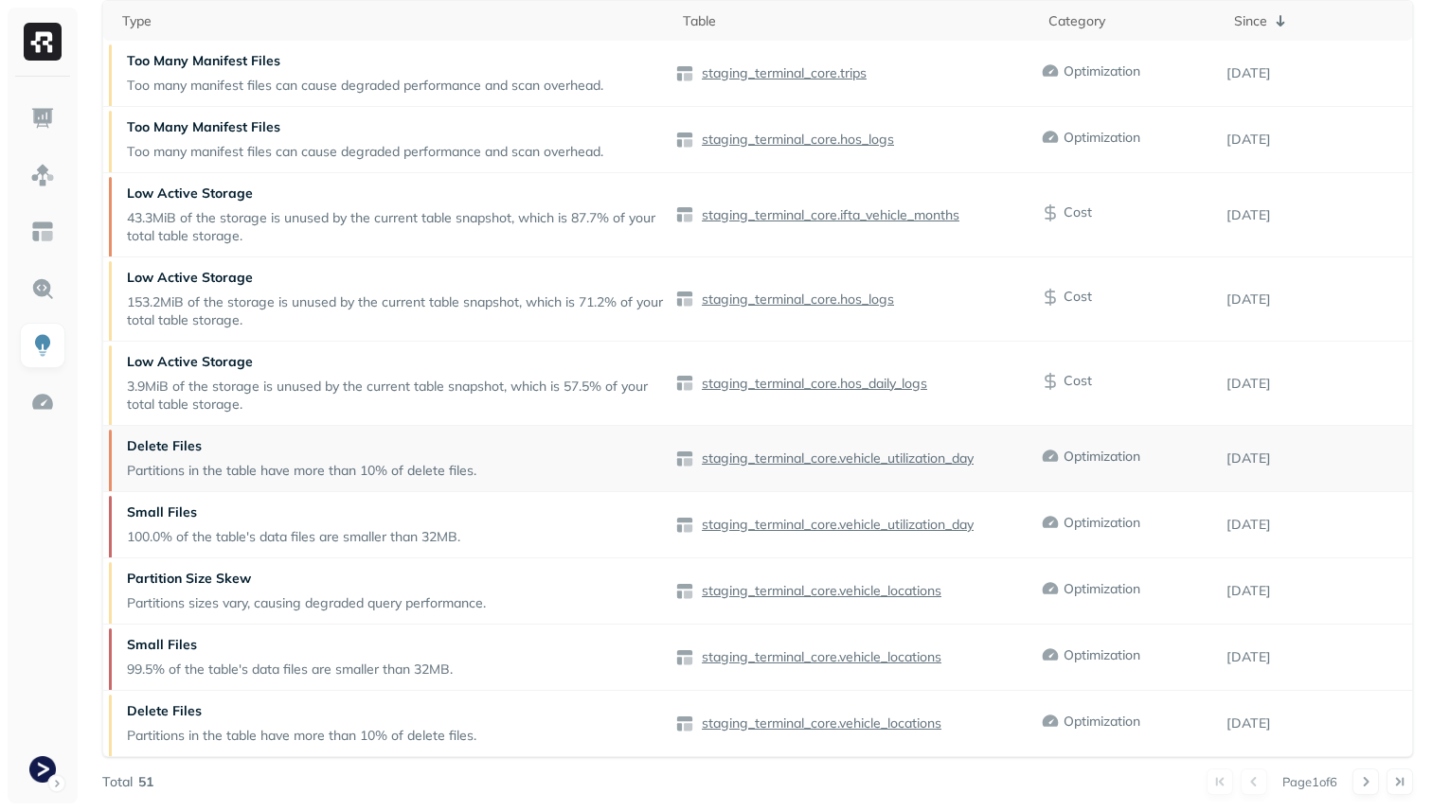
click at [207, 459] on div "Delete Files Partitions in the table have more than 10% of delete files." at bounding box center [301, 458] width 368 height 65
click at [912, 458] on p "staging_terminal_core.vehicle_utilization_day" at bounding box center [836, 459] width 276 height 18
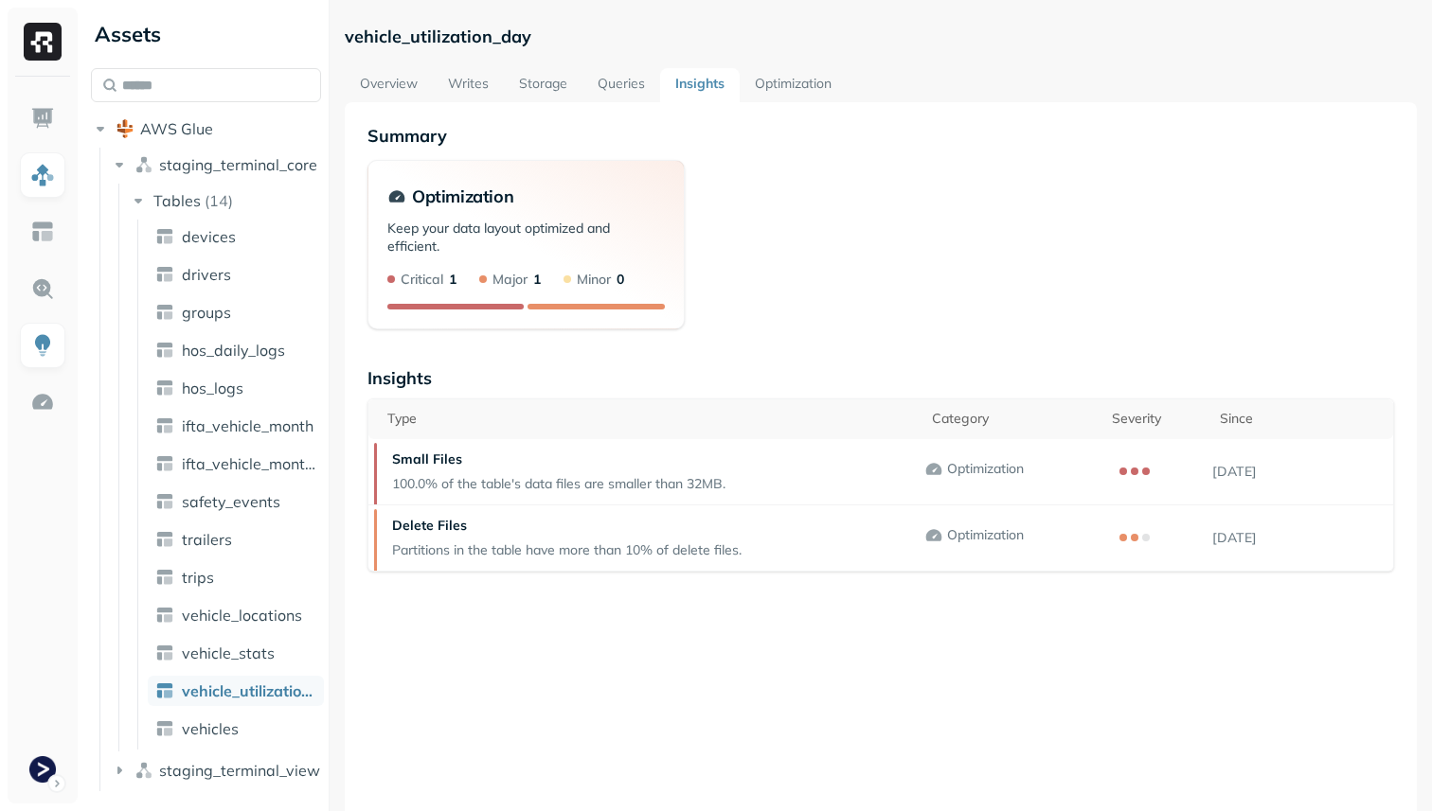
click at [567, 214] on div "Keep your data layout optimized and efficient. Critical 1 Major 1 Minor 0" at bounding box center [525, 271] width 315 height 115
click at [490, 190] on p "Optimization" at bounding box center [462, 197] width 101 height 22
click at [525, 230] on p "Keep your data layout optimized and efficient." at bounding box center [525, 245] width 277 height 51
click at [508, 309] on div "Keep your data layout optimized and efficient. Critical 1 Major 1 Minor 0" at bounding box center [525, 271] width 315 height 115
click at [561, 305] on div at bounding box center [595, 307] width 137 height 6
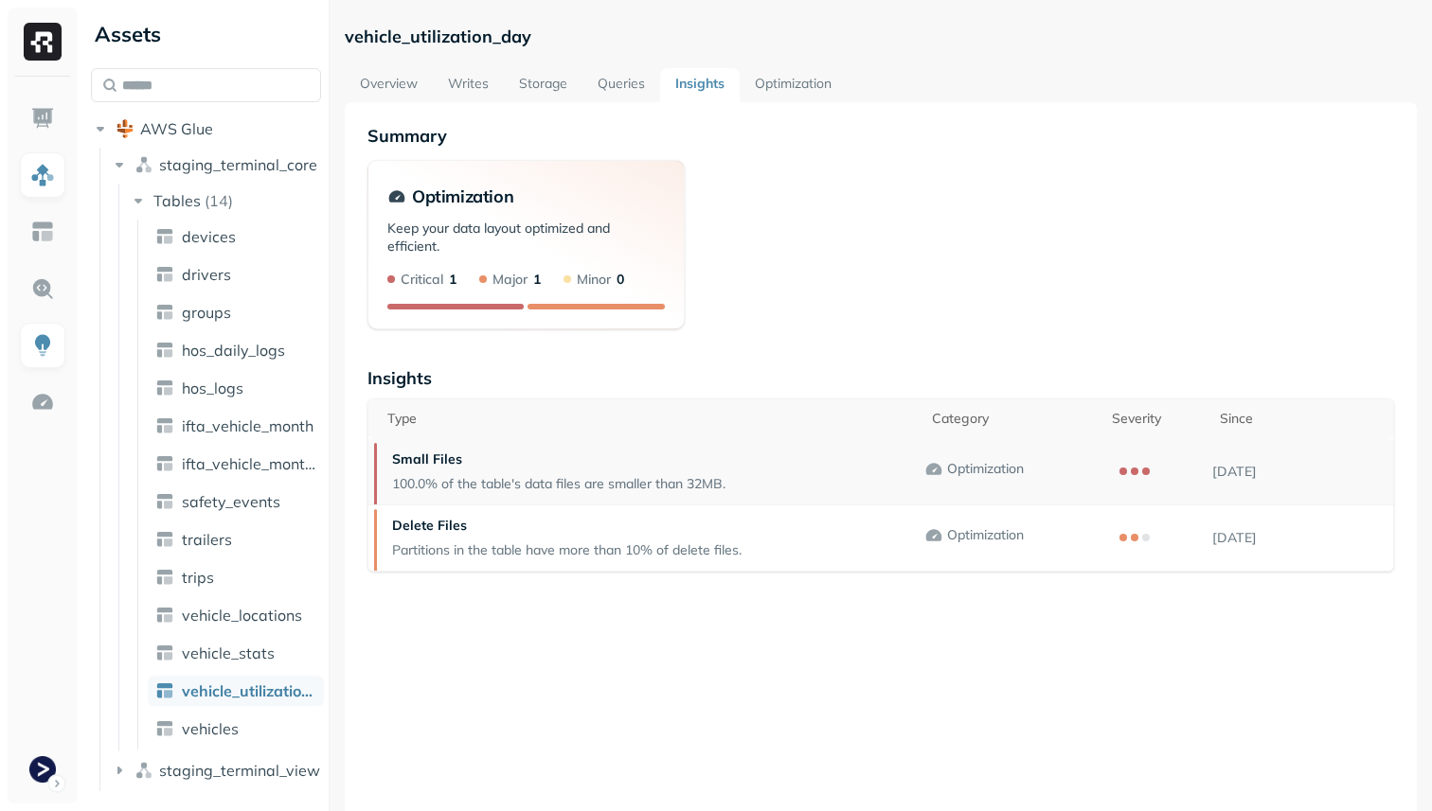
click at [534, 475] on p "100.0% of the table's data files are smaller than 32MB." at bounding box center [558, 484] width 333 height 18
click at [519, 536] on div "Delete Files Partitions in the table have more than 10% of delete files." at bounding box center [567, 538] width 368 height 65
click at [1140, 535] on div at bounding box center [1165, 538] width 93 height 8
click at [1140, 482] on td at bounding box center [1158, 472] width 108 height 66
click at [486, 285] on span "Major" at bounding box center [503, 280] width 48 height 18
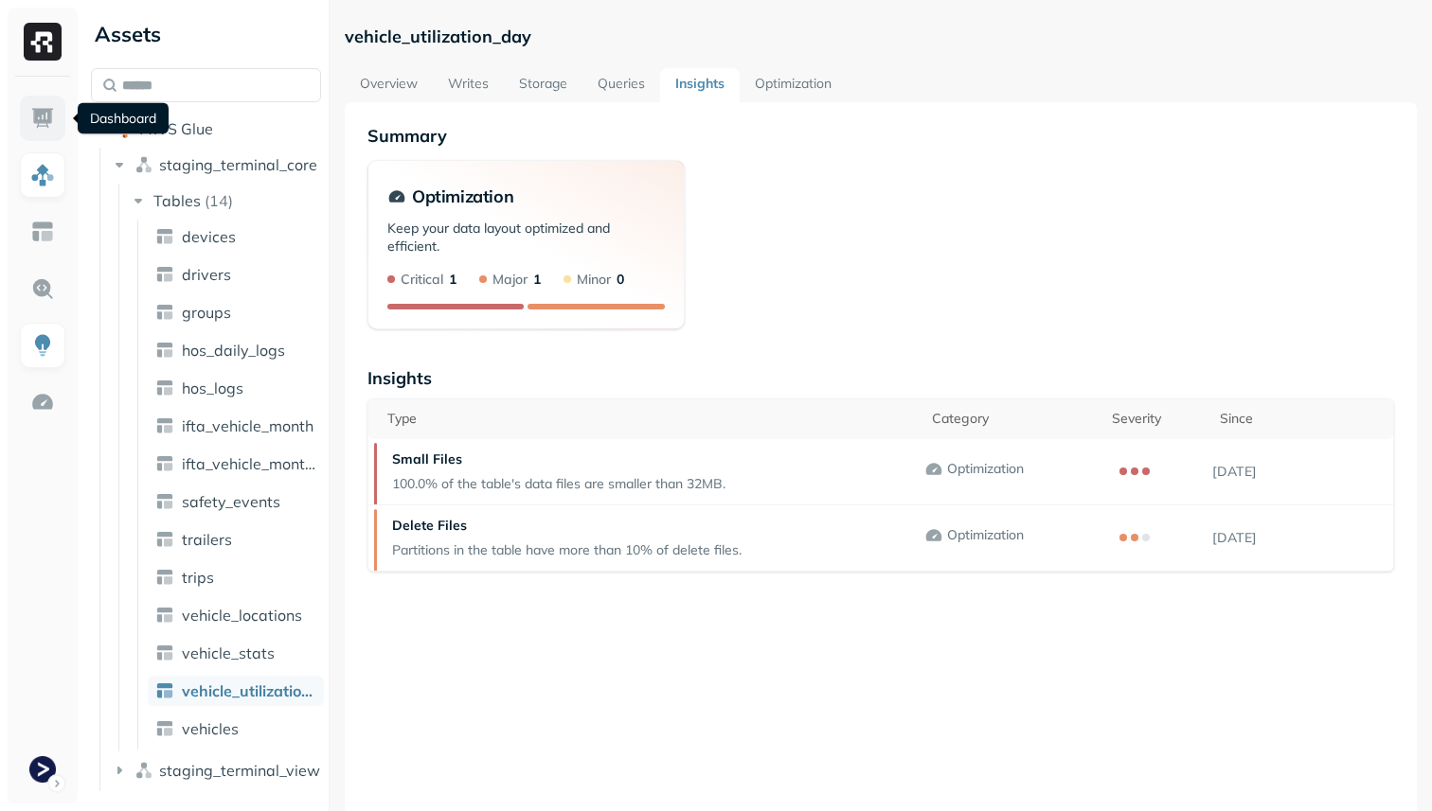
click at [23, 129] on link at bounding box center [42, 118] width 45 height 45
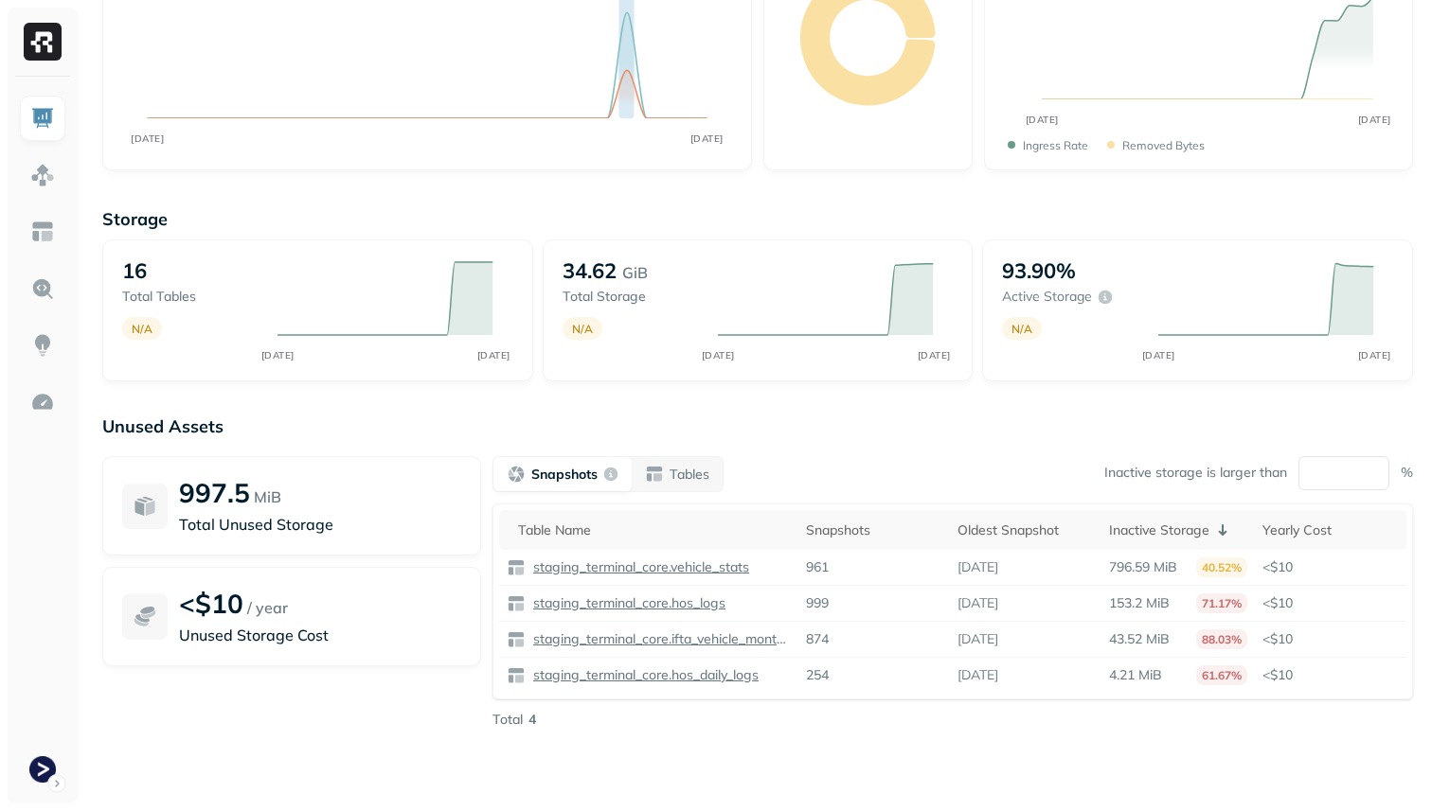
scroll to position [242, 0]
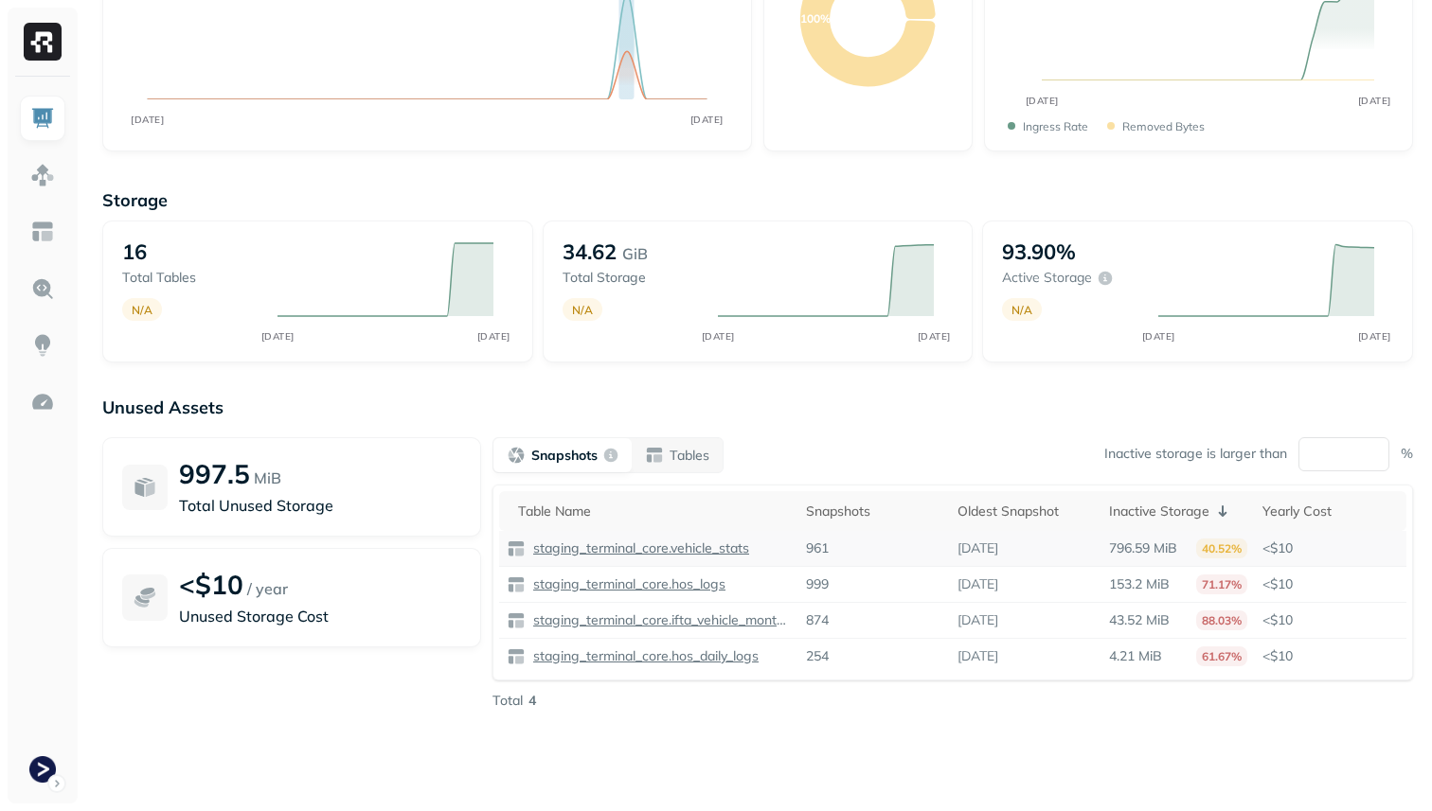
click at [608, 549] on p "staging_terminal_core.vehicle_stats" at bounding box center [639, 549] width 220 height 18
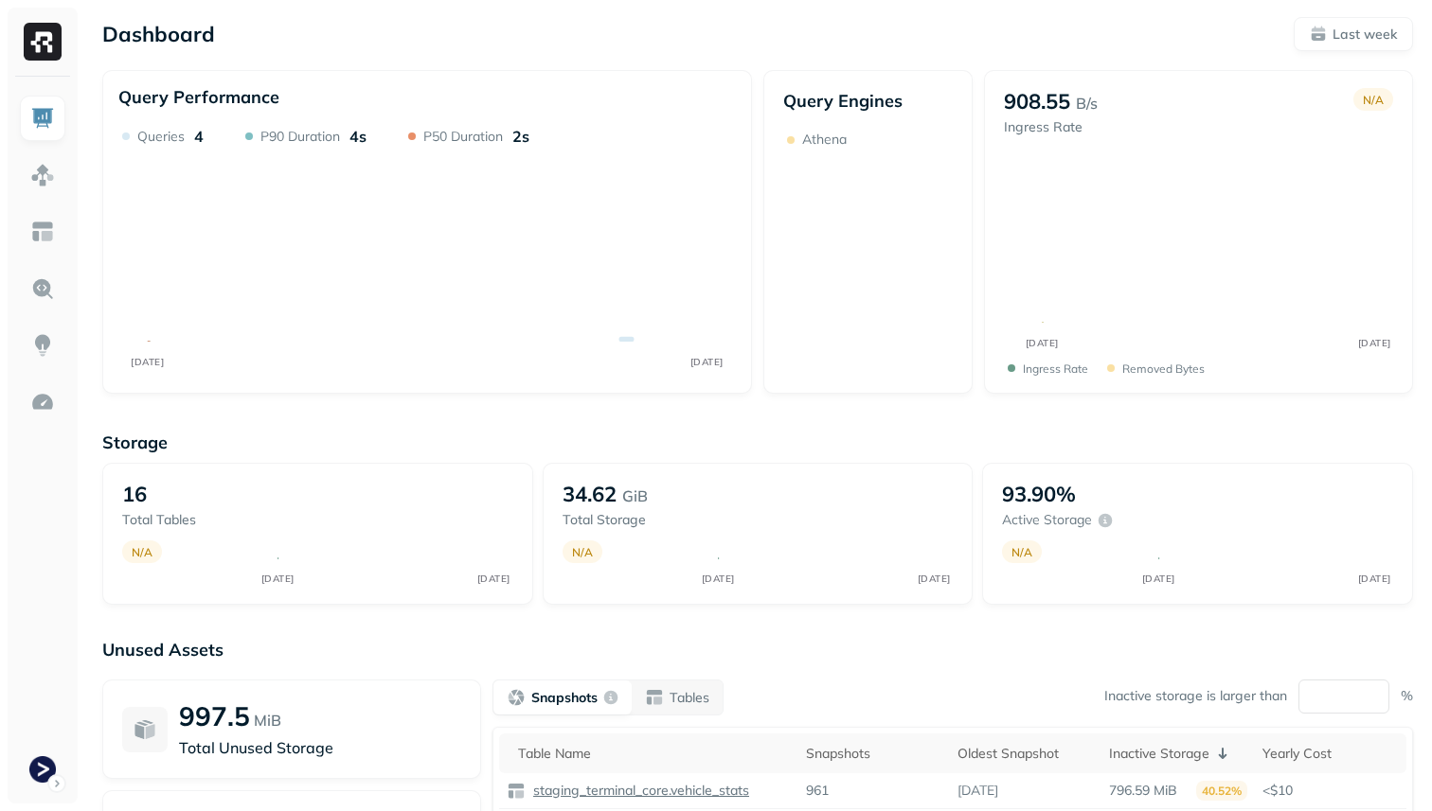
scroll to position [242, 0]
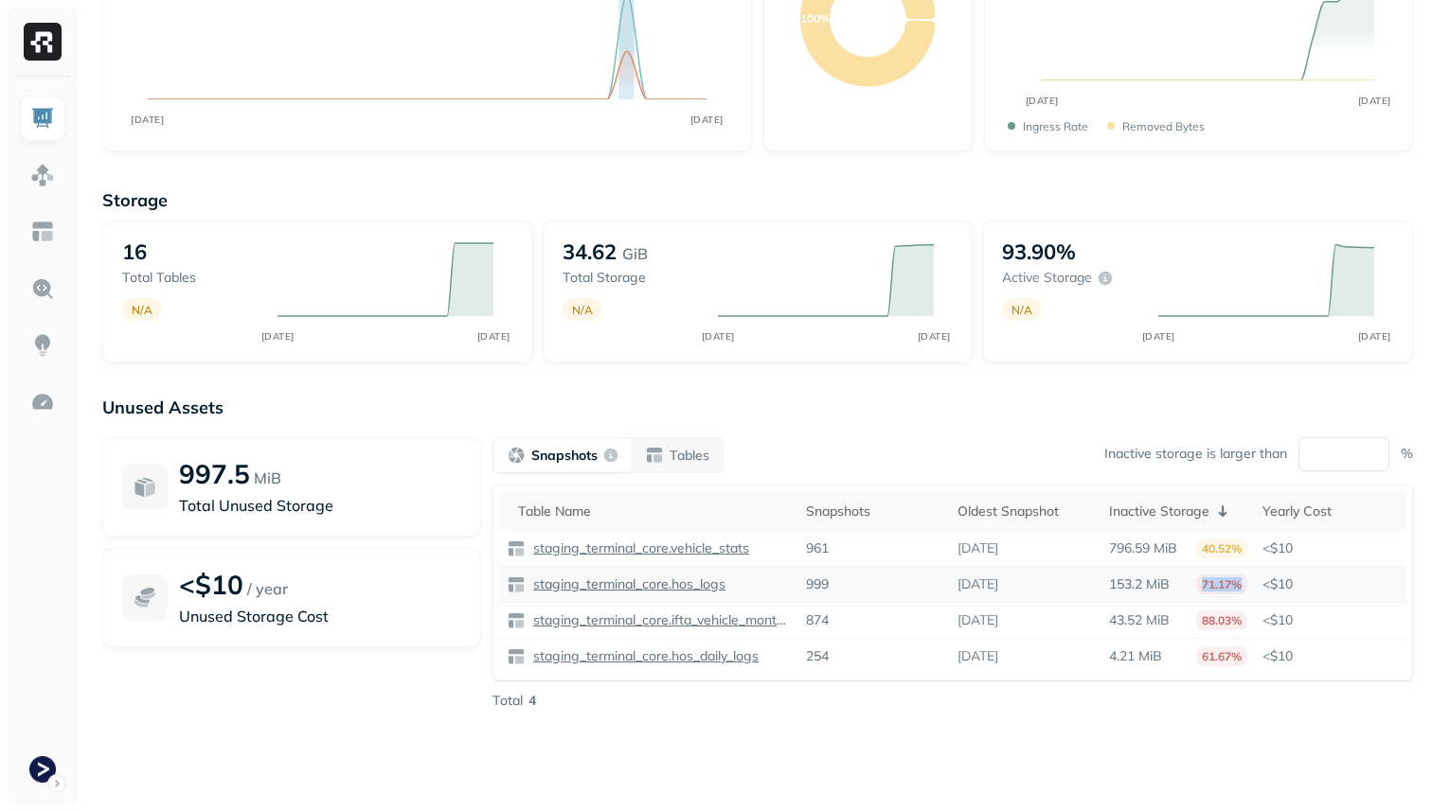
drag, startPoint x: 1246, startPoint y: 582, endPoint x: 1181, endPoint y: 579, distance: 65.4
click at [1181, 579] on div "153.2 MiB 71.17%" at bounding box center [1178, 585] width 138 height 20
drag, startPoint x: 1245, startPoint y: 622, endPoint x: 1200, endPoint y: 622, distance: 45.4
click at [1200, 622] on p "88.03%" at bounding box center [1221, 621] width 51 height 20
drag, startPoint x: 1247, startPoint y: 657, endPoint x: 1197, endPoint y: 657, distance: 50.2
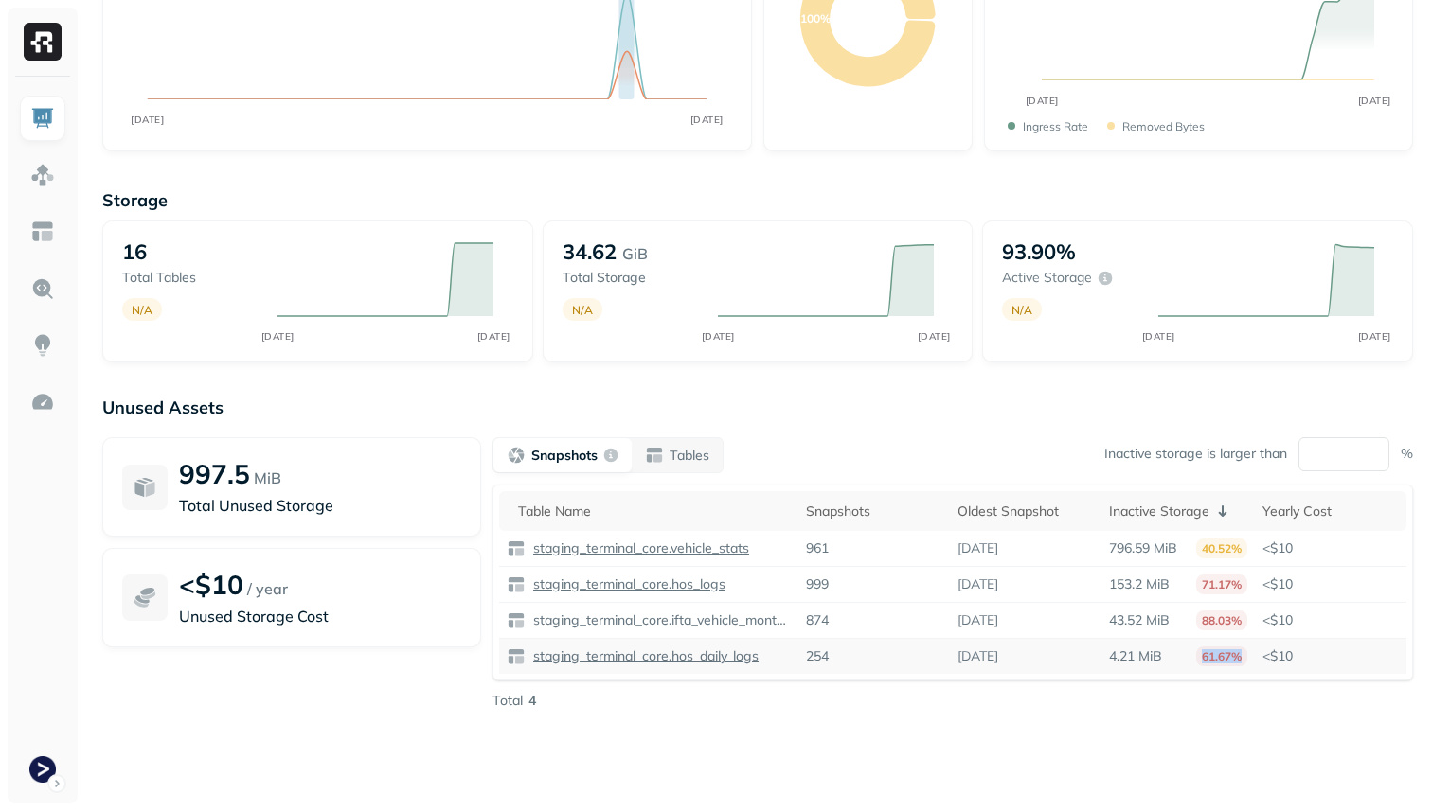
click at [1197, 657] on p "61.67%" at bounding box center [1221, 657] width 51 height 20
click at [1233, 726] on div "Unused Assets 997.5 MiB Total Unused Storage <$10 / year Unused Storage Cost Sn…" at bounding box center [757, 586] width 1310 height 379
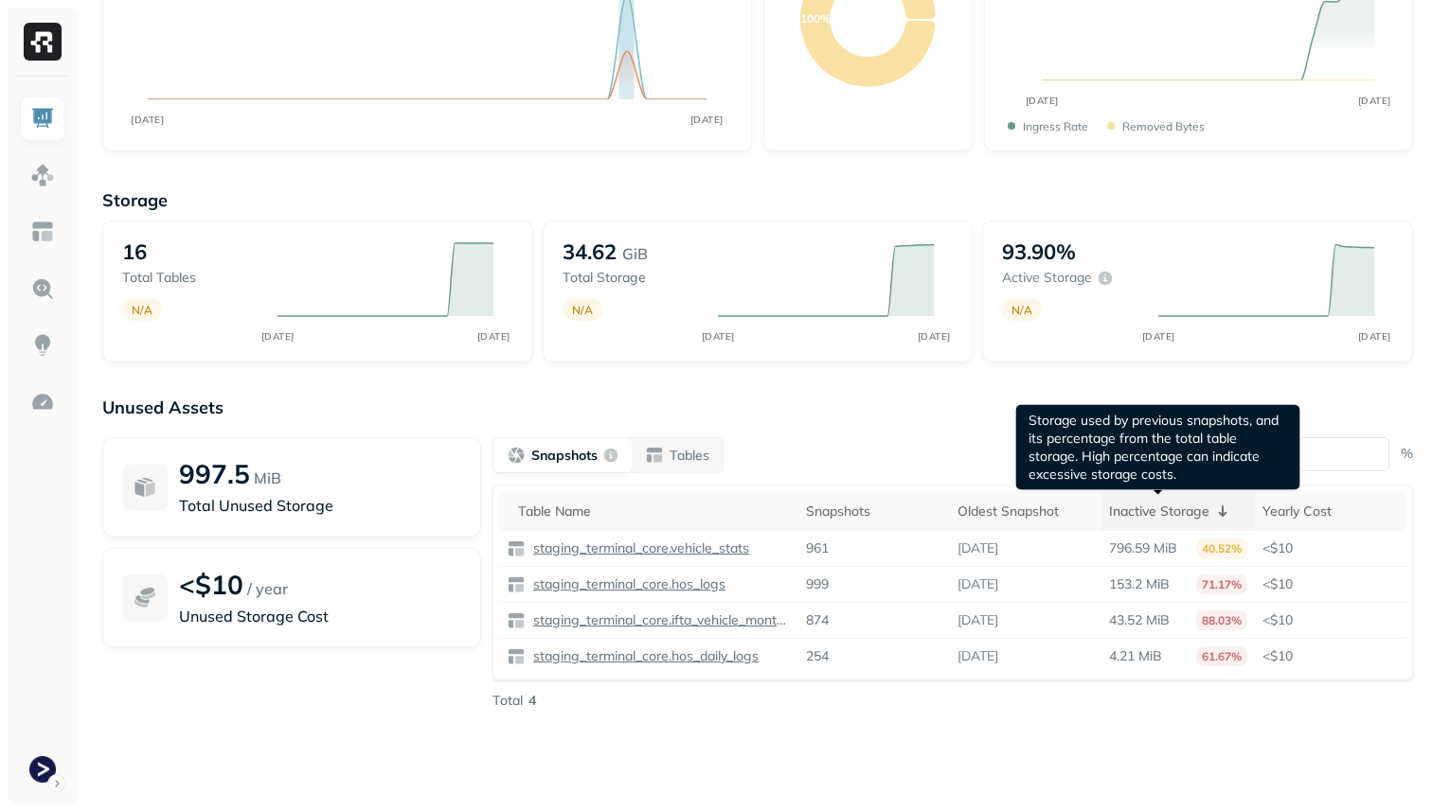
click at [1148, 519] on p "Inactive Storage" at bounding box center [1159, 512] width 100 height 18
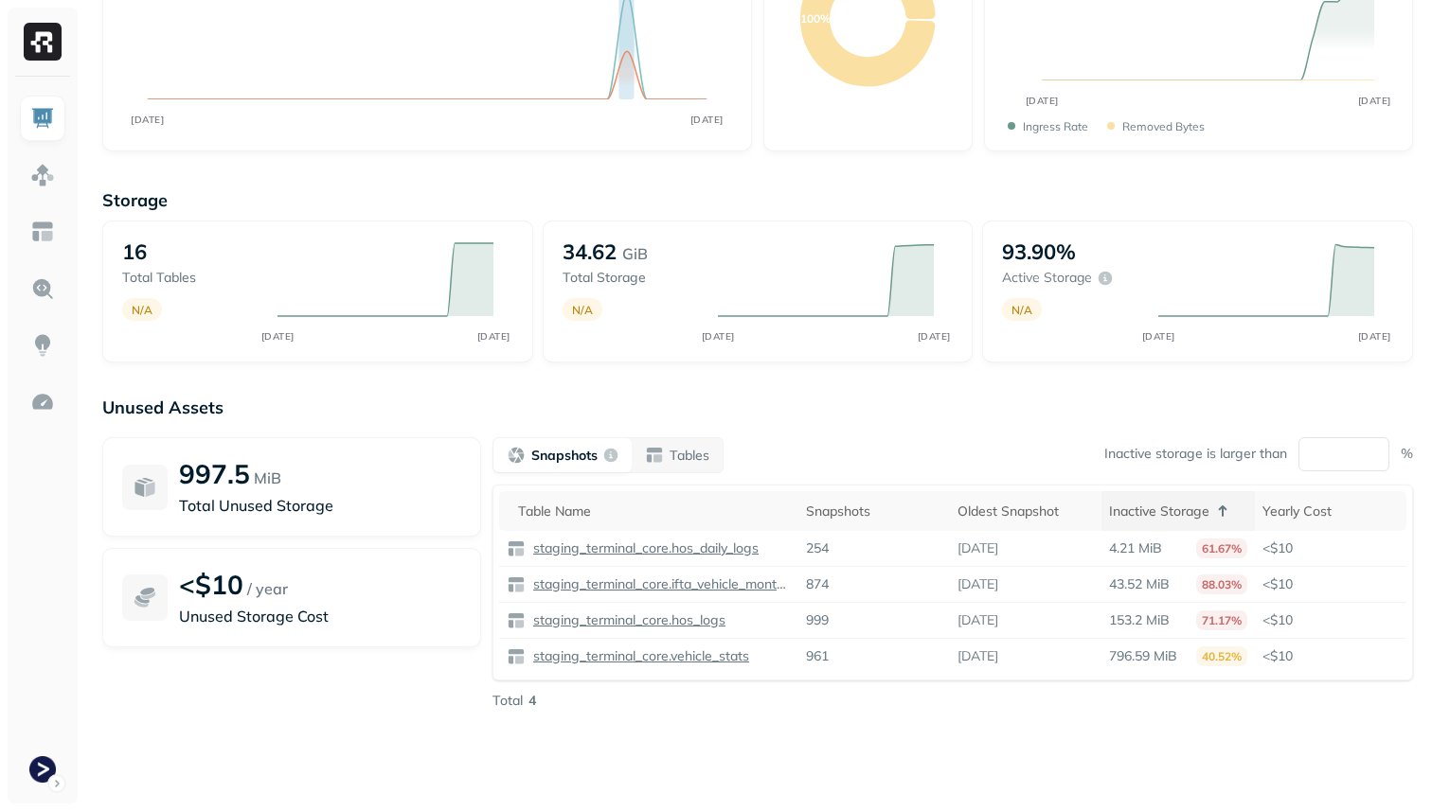
click at [1148, 519] on p "Inactive Storage" at bounding box center [1159, 512] width 100 height 18
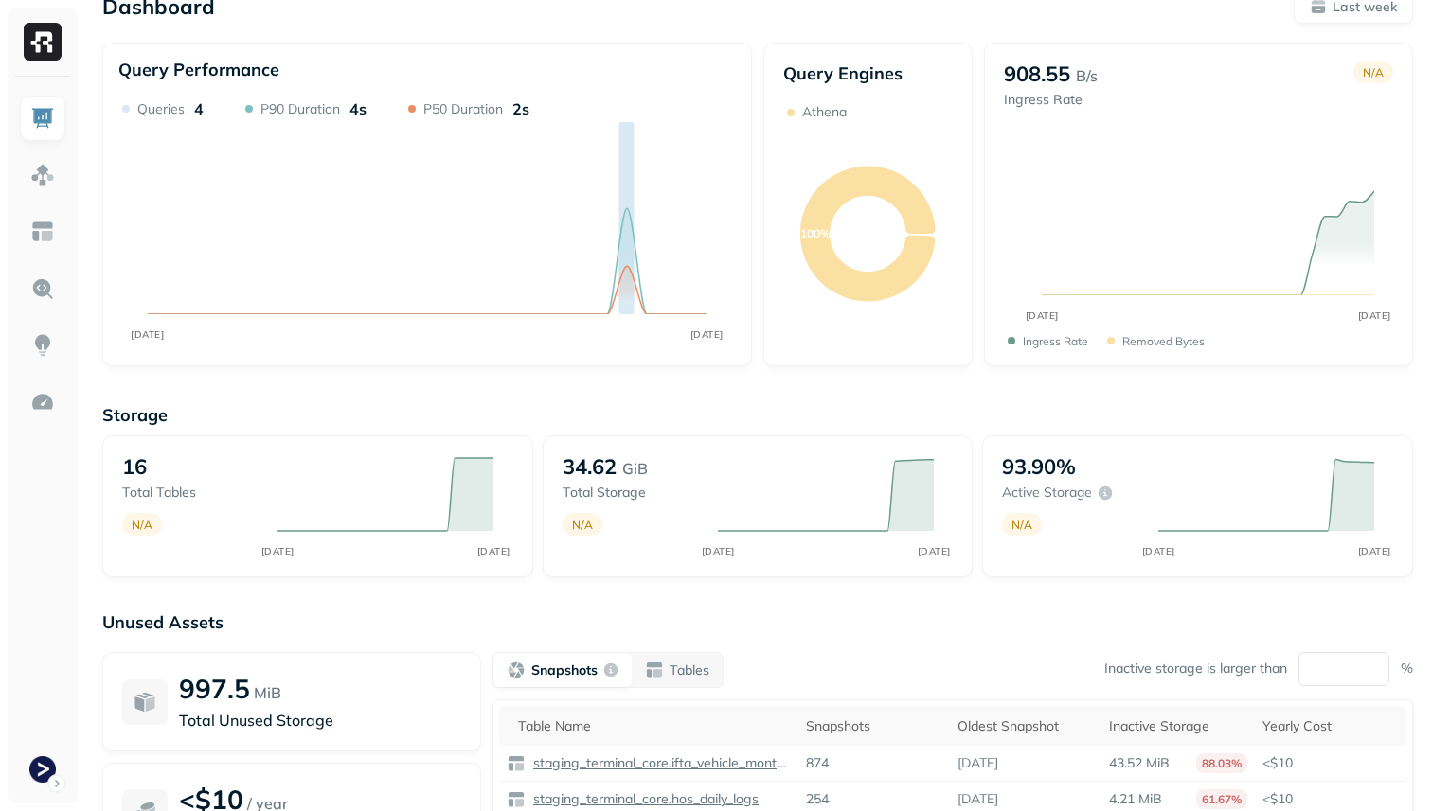
scroll to position [0, 0]
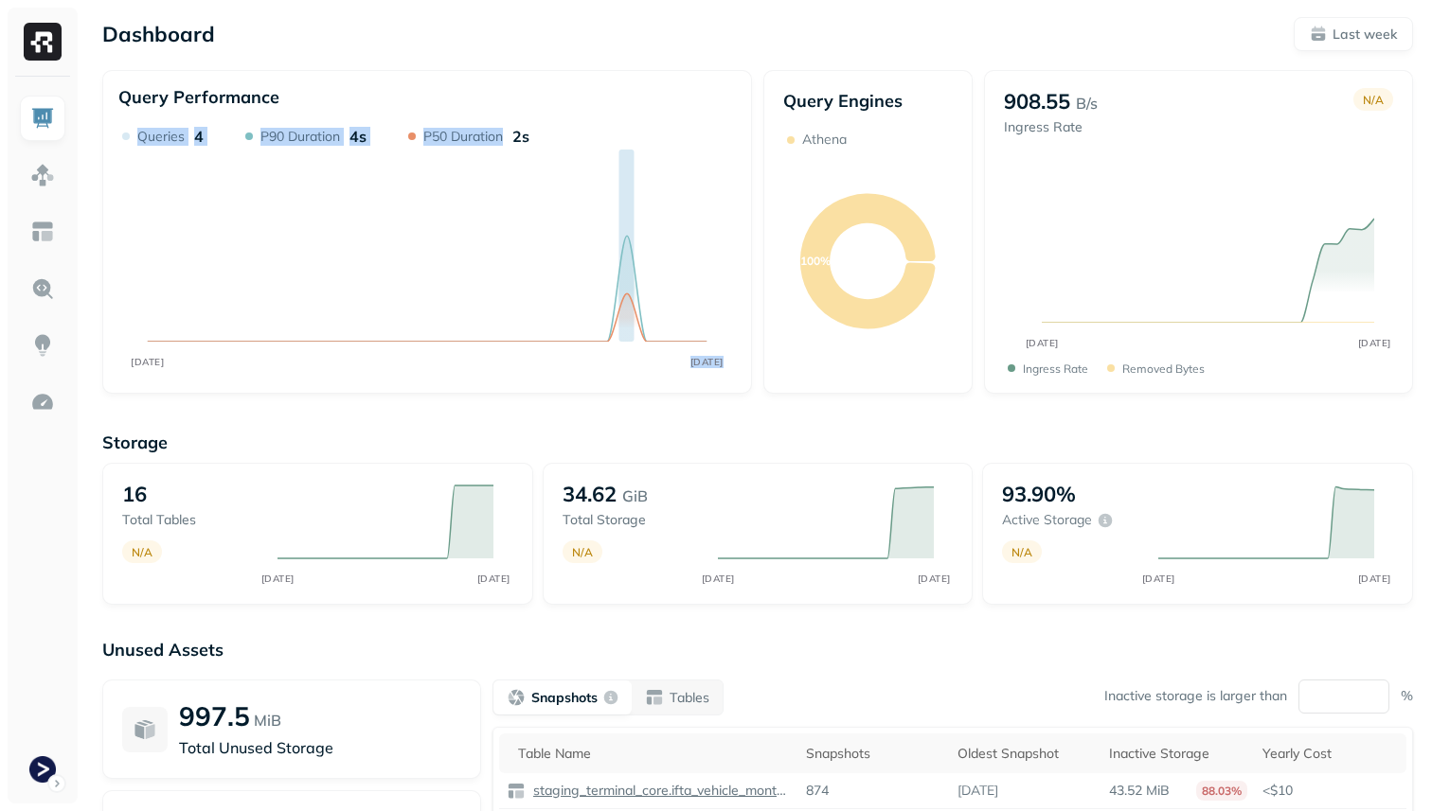
drag, startPoint x: 546, startPoint y: 134, endPoint x: 506, endPoint y: 134, distance: 40.7
click at [506, 134] on div "AUG [DATE] Queries 4 P90 Duration 4s P50 Duration 2s" at bounding box center [426, 252] width 617 height 251
click at [506, 134] on div "P50 Duration 2s" at bounding box center [476, 136] width 106 height 19
click at [521, 134] on p "2s" at bounding box center [520, 136] width 17 height 19
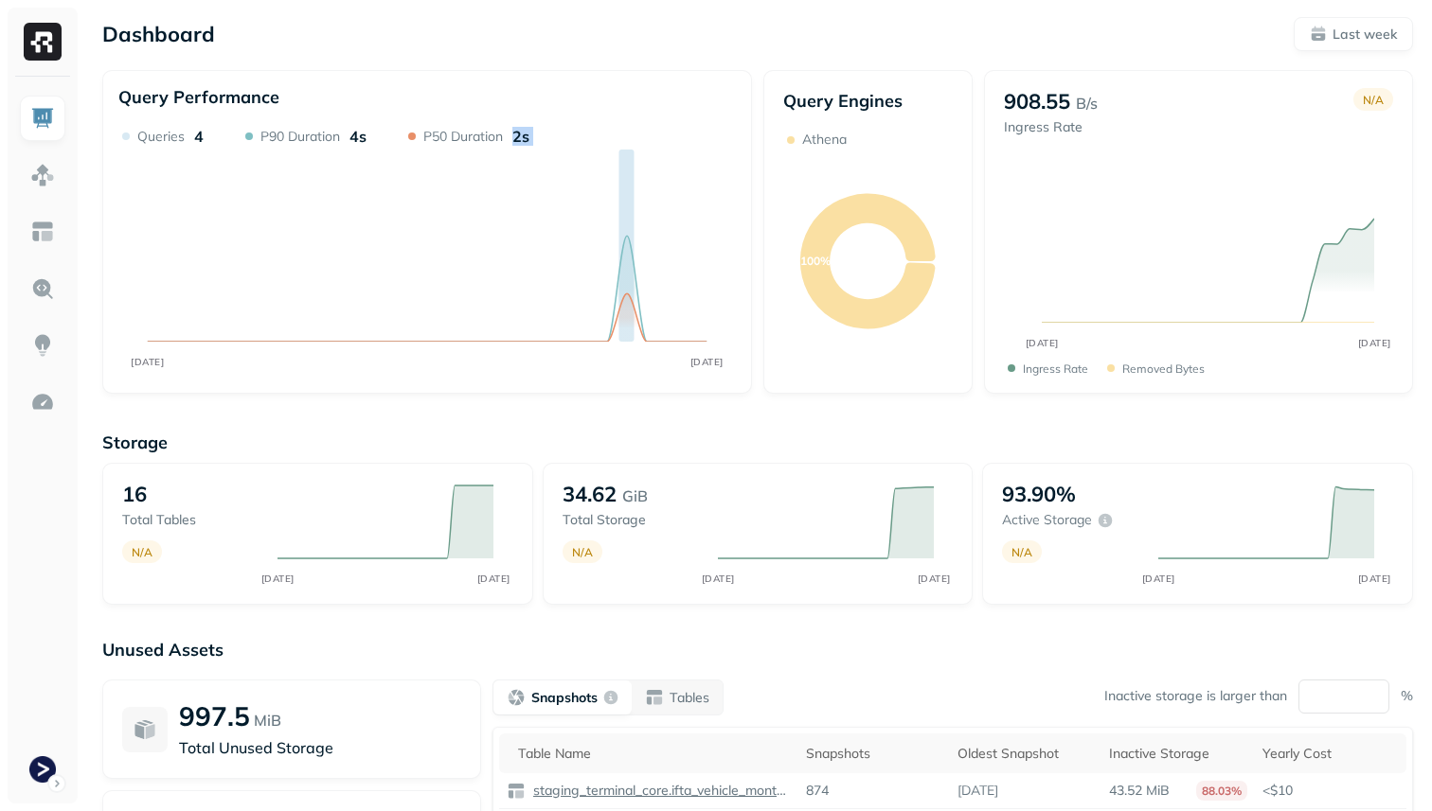
click at [521, 134] on p "2s" at bounding box center [520, 136] width 17 height 19
click at [543, 134] on icon "AUG [DATE]" at bounding box center [426, 252] width 617 height 251
